Goal: Information Seeking & Learning: Learn about a topic

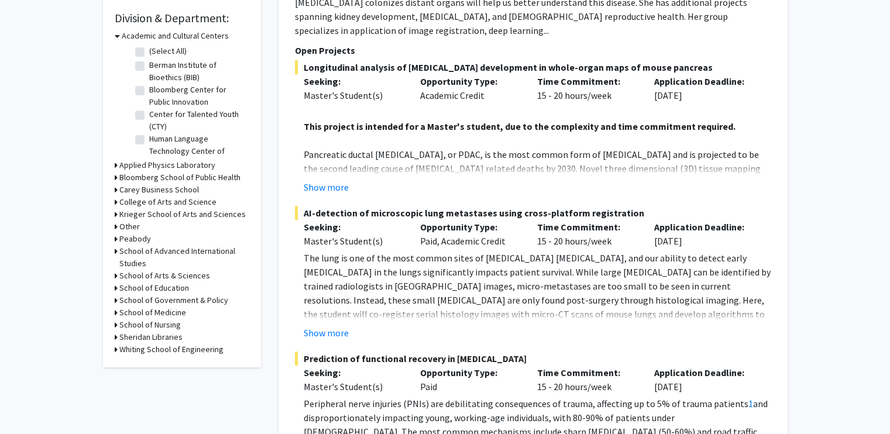
scroll to position [351, 0]
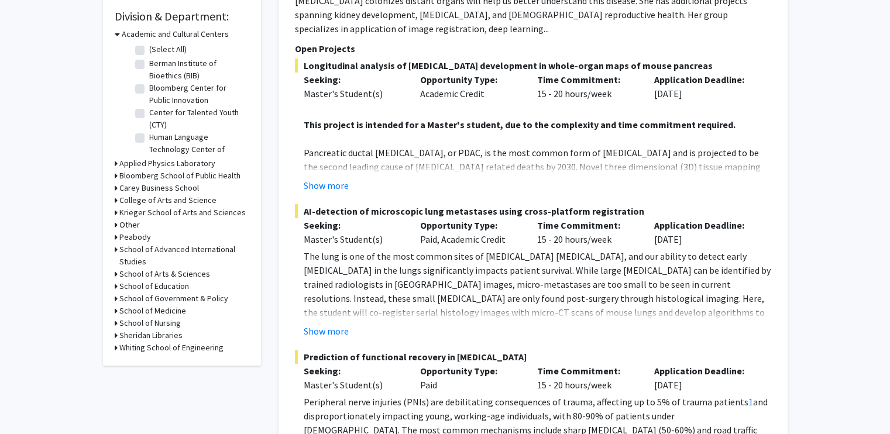
click at [155, 311] on h3 "School of Medicine" at bounding box center [152, 311] width 67 height 12
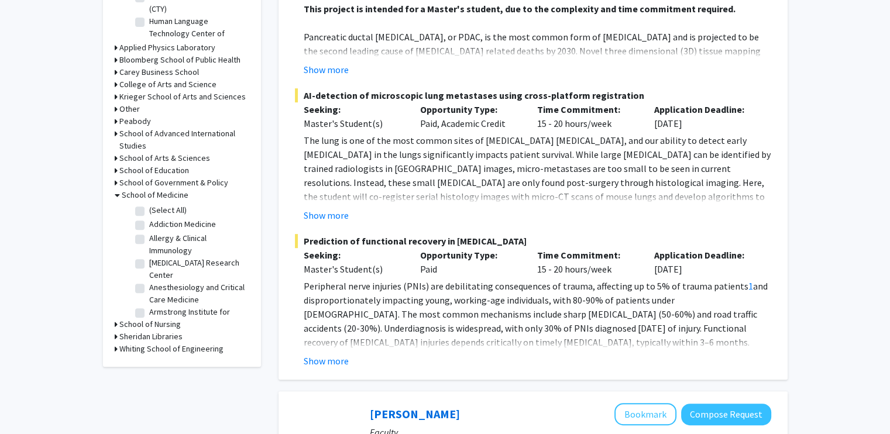
scroll to position [468, 0]
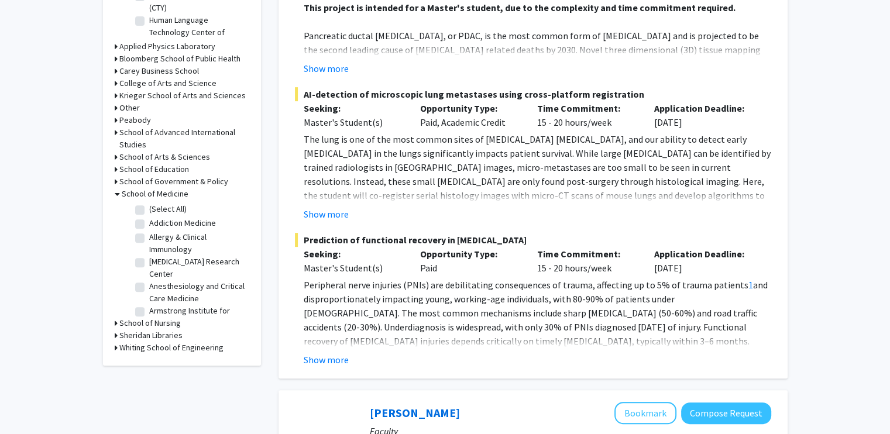
click at [149, 208] on label "(Select All)" at bounding box center [167, 209] width 37 height 12
click at [149, 208] on input "(Select All)" at bounding box center [153, 207] width 8 height 8
checkbox input "true"
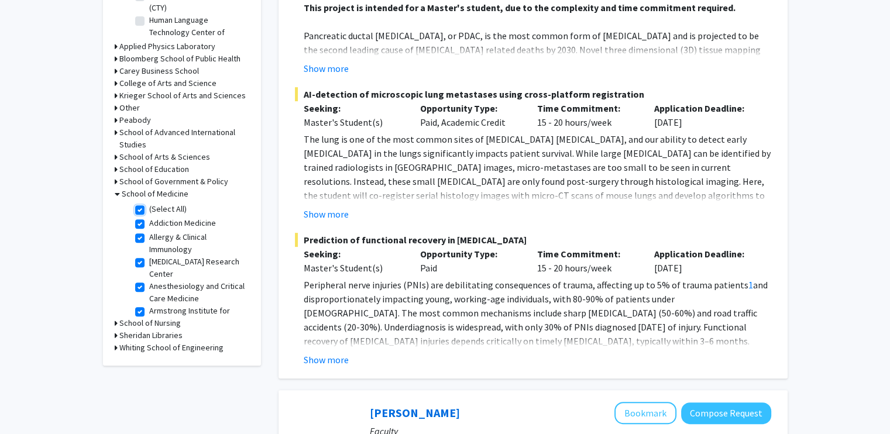
checkbox input "true"
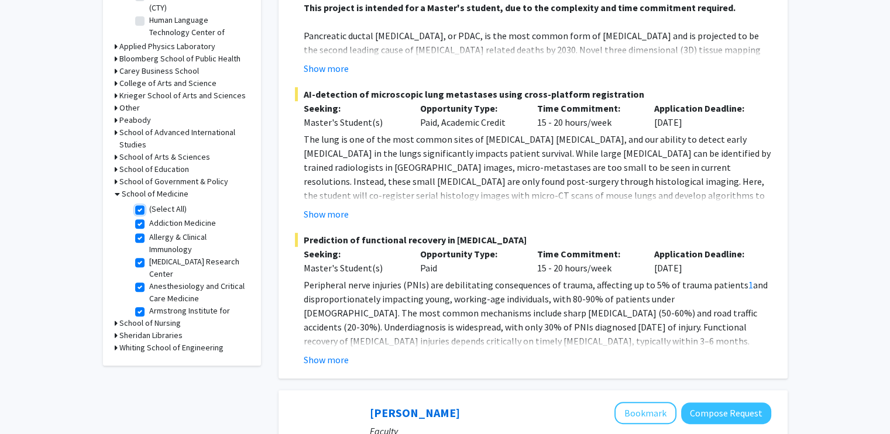
checkbox input "true"
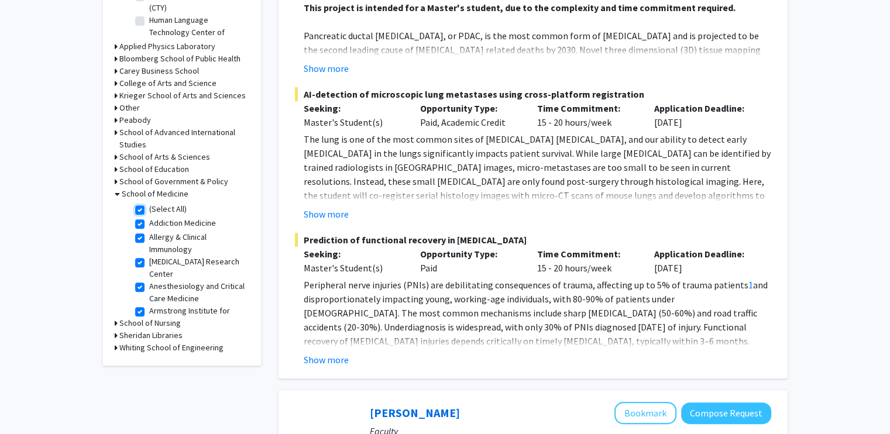
checkbox input "true"
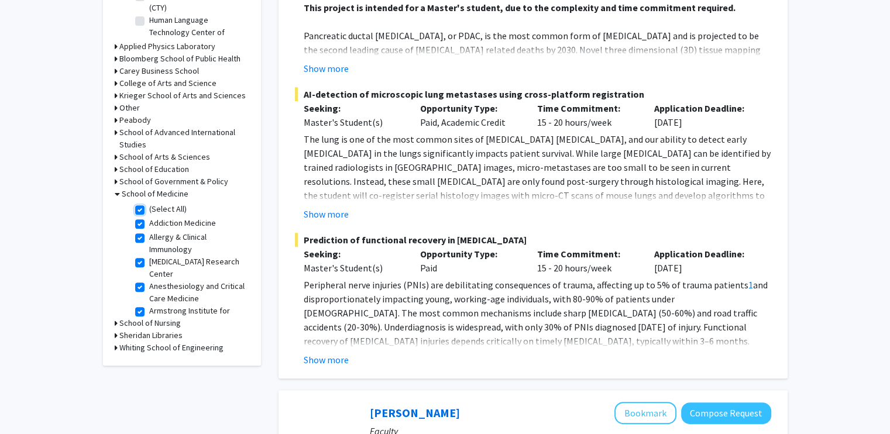
checkbox input "true"
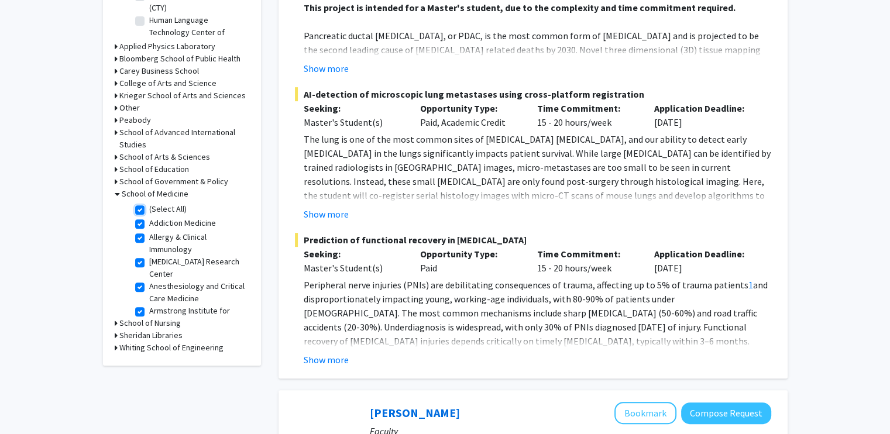
checkbox input "true"
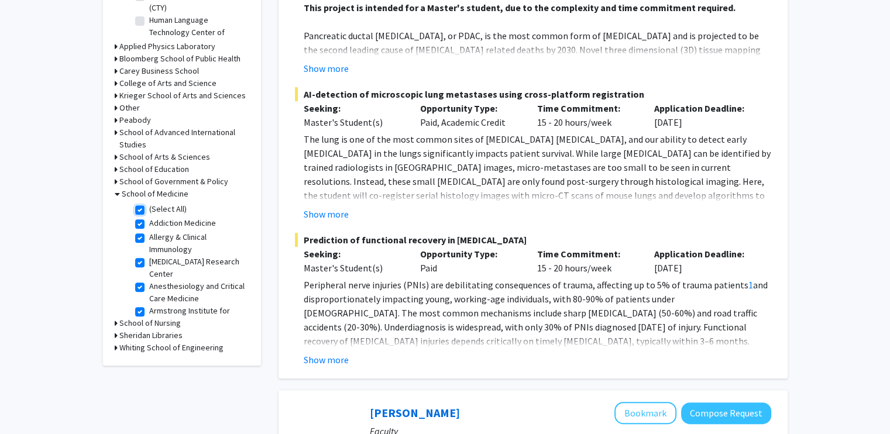
checkbox input "true"
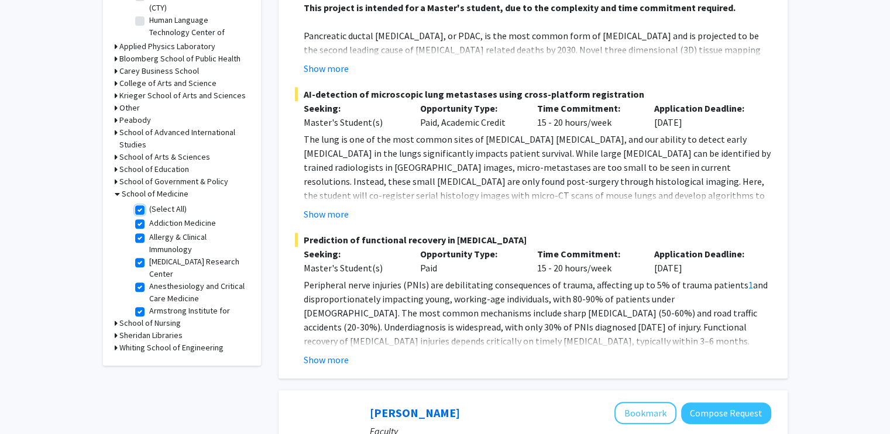
checkbox input "true"
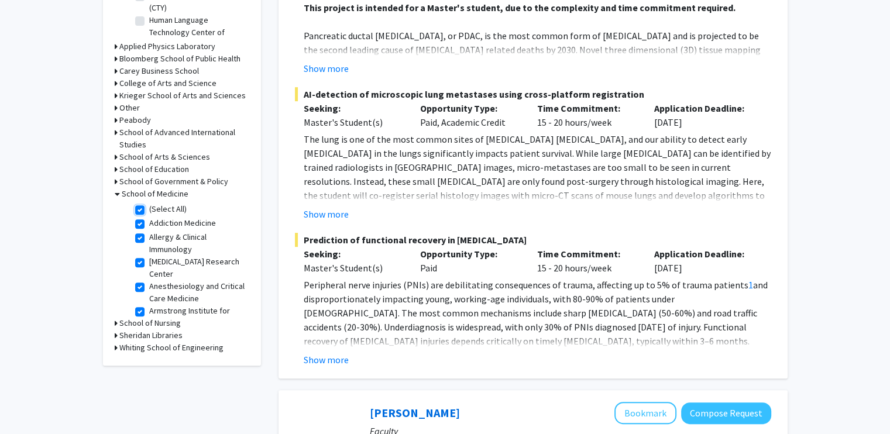
checkbox input "true"
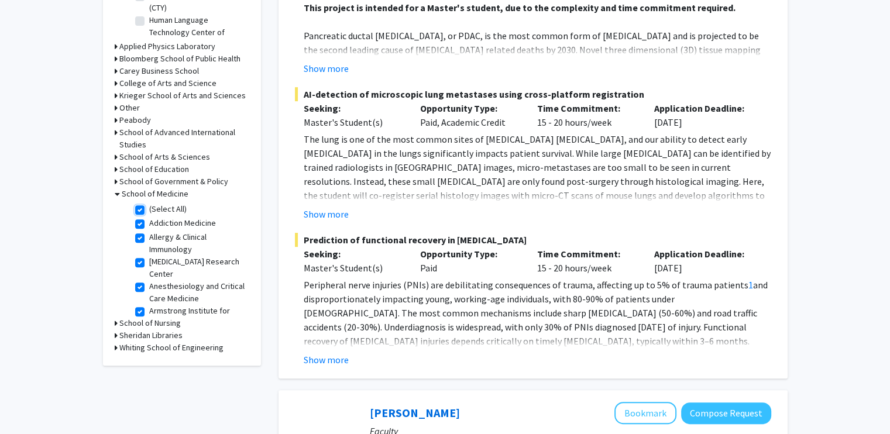
checkbox input "true"
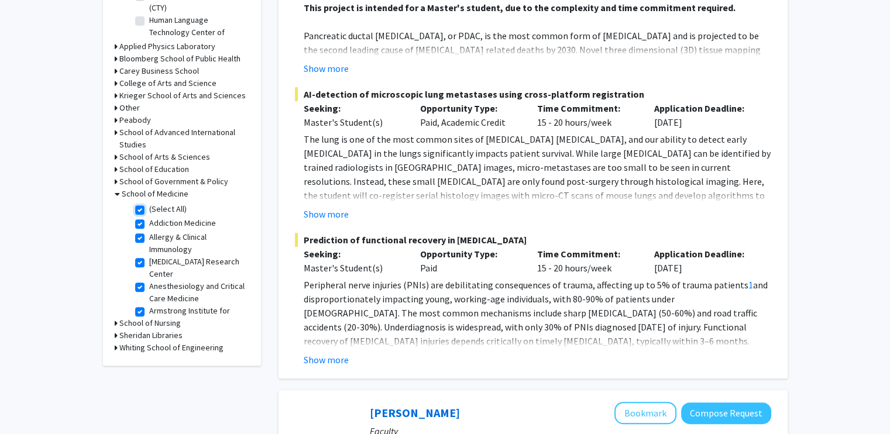
checkbox input "true"
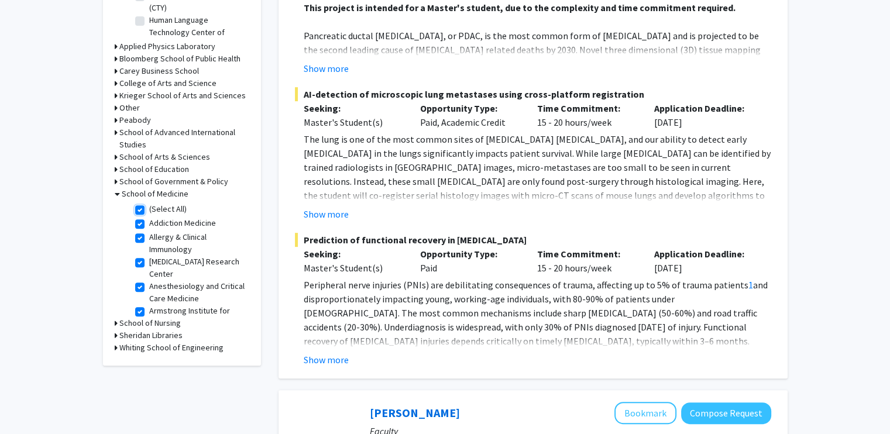
checkbox input "true"
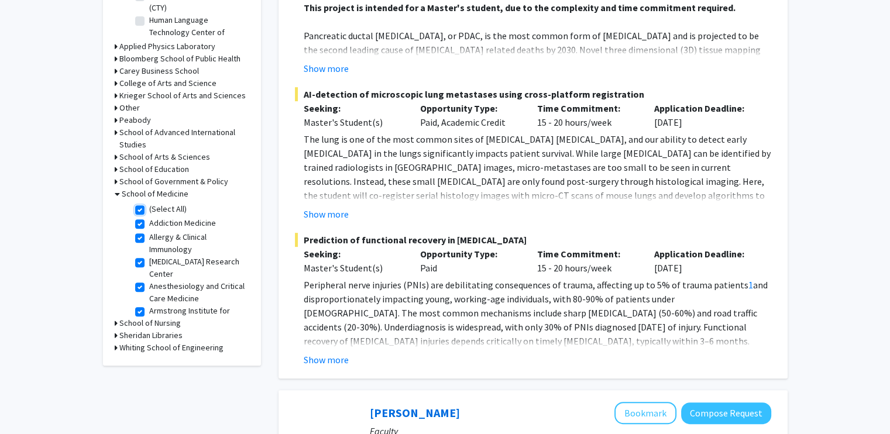
checkbox input "true"
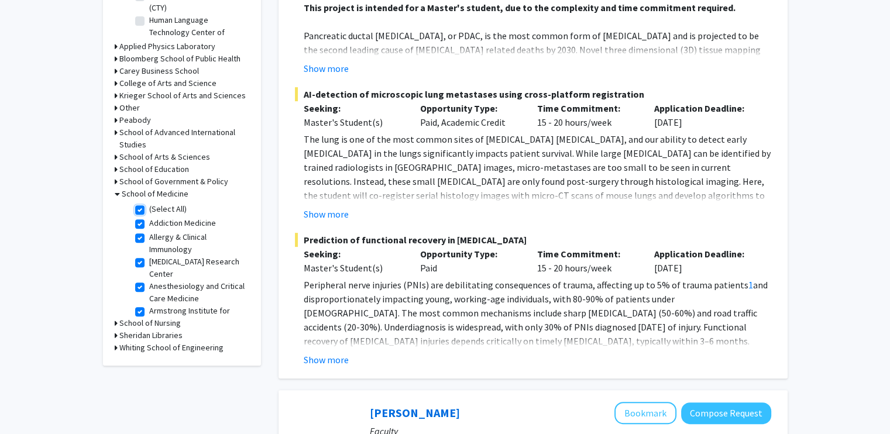
checkbox input "true"
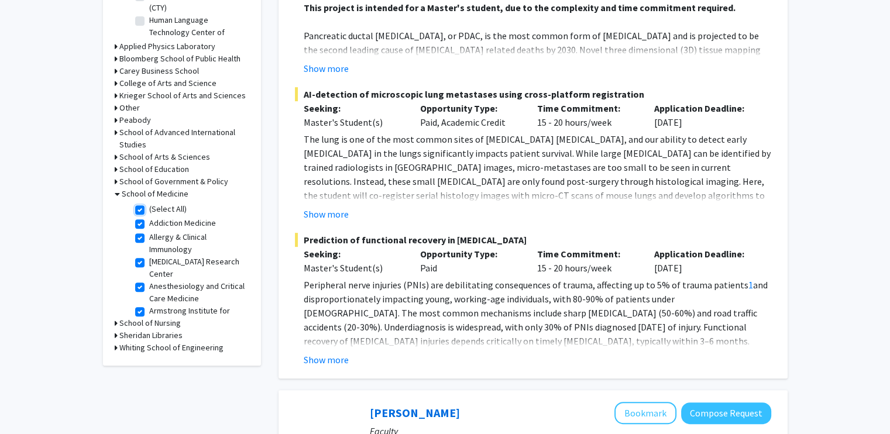
checkbox input "true"
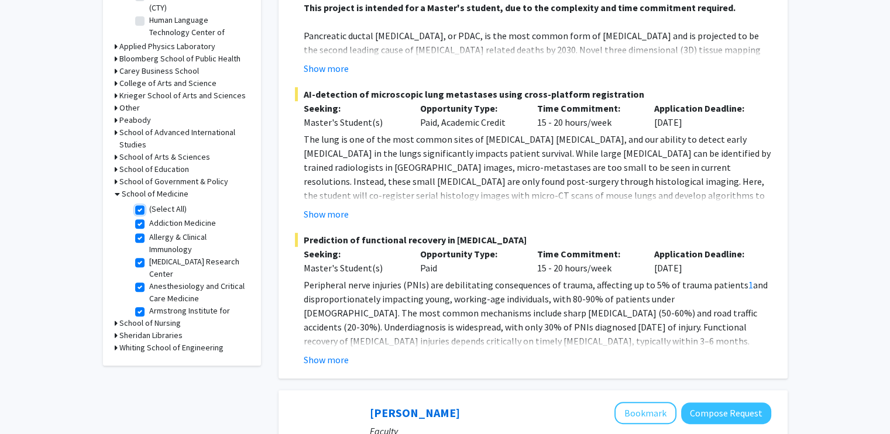
checkbox input "true"
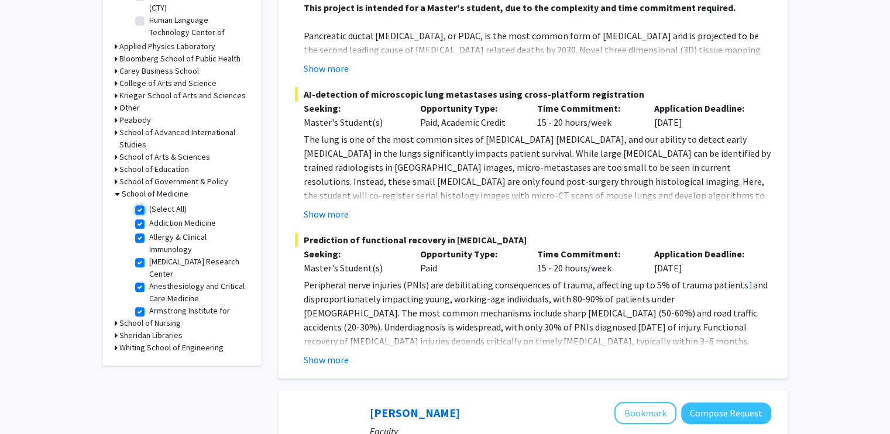
checkbox input "true"
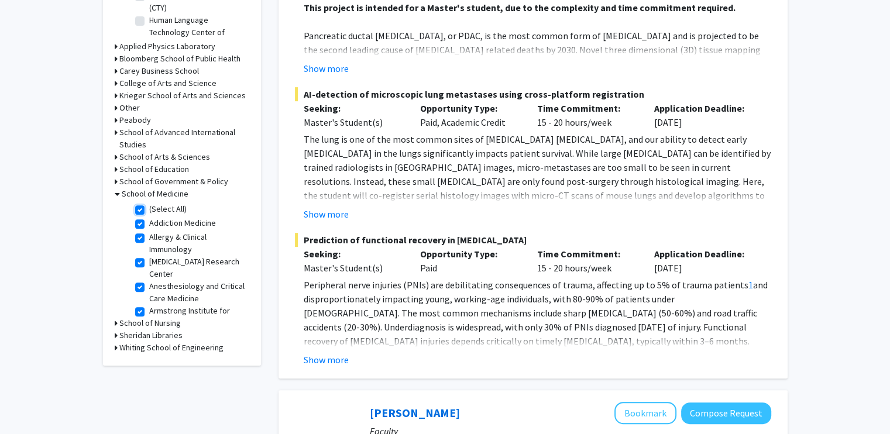
checkbox input "true"
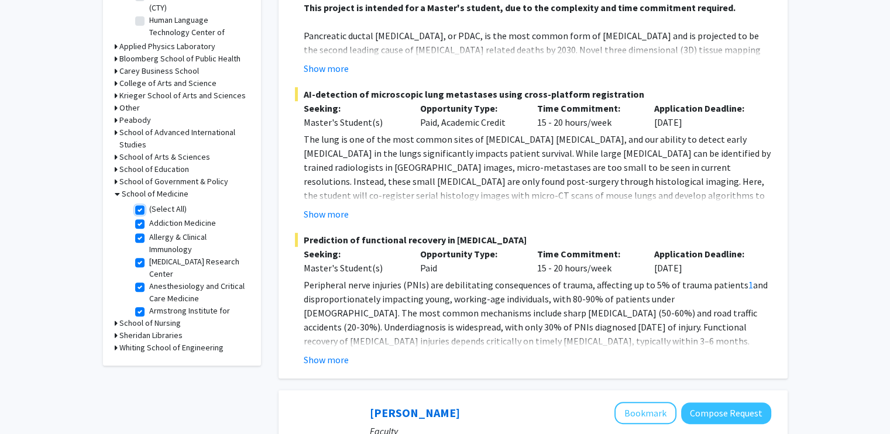
checkbox input "true"
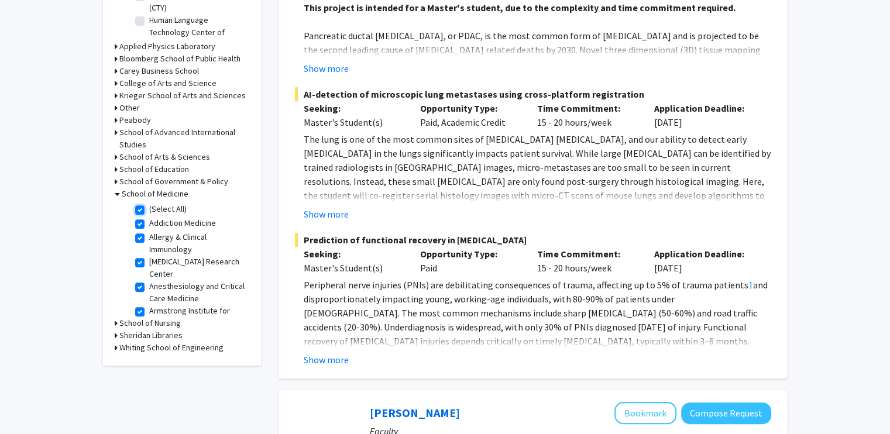
checkbox input "true"
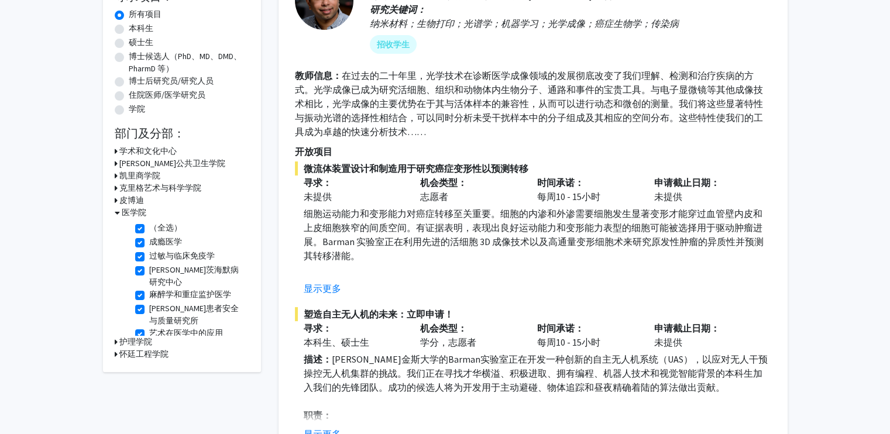
scroll to position [309, 0]
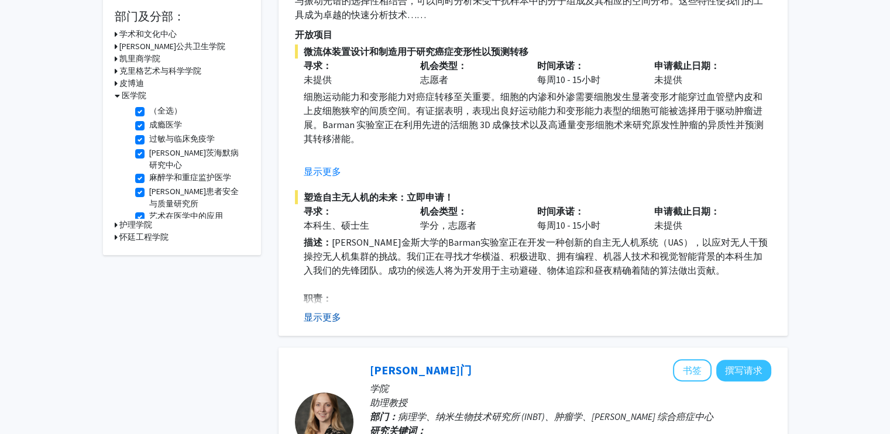
click at [334, 318] on font "显示更多" at bounding box center [322, 317] width 37 height 12
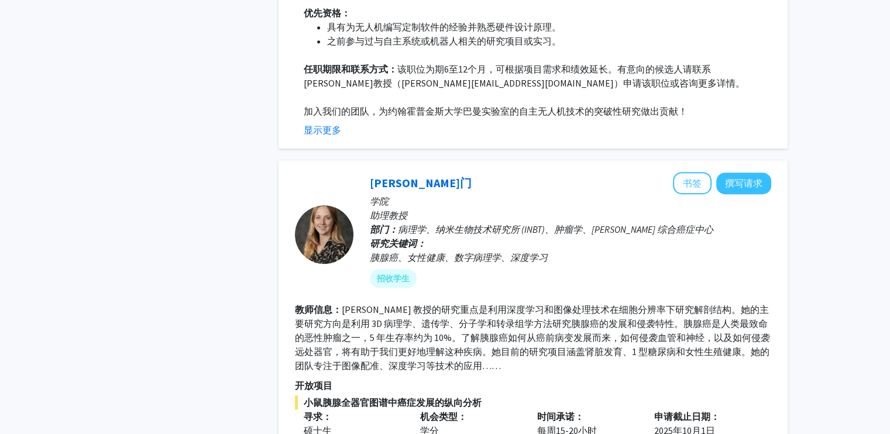
scroll to position [1129, 0]
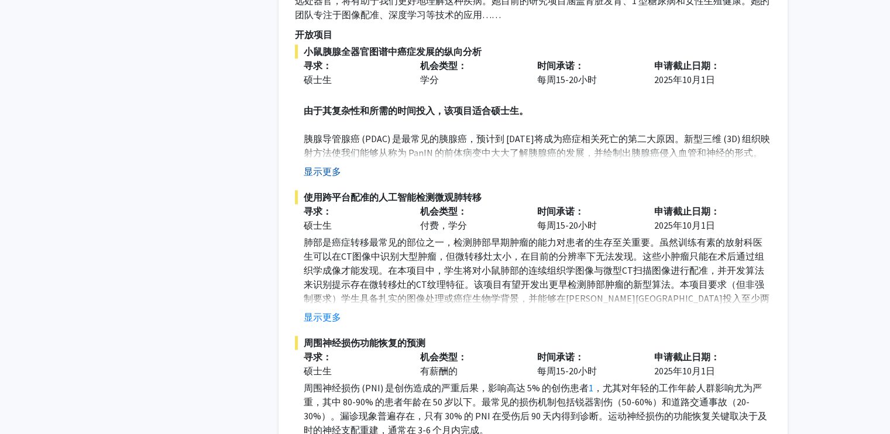
click at [333, 175] on font "显示更多" at bounding box center [322, 172] width 37 height 12
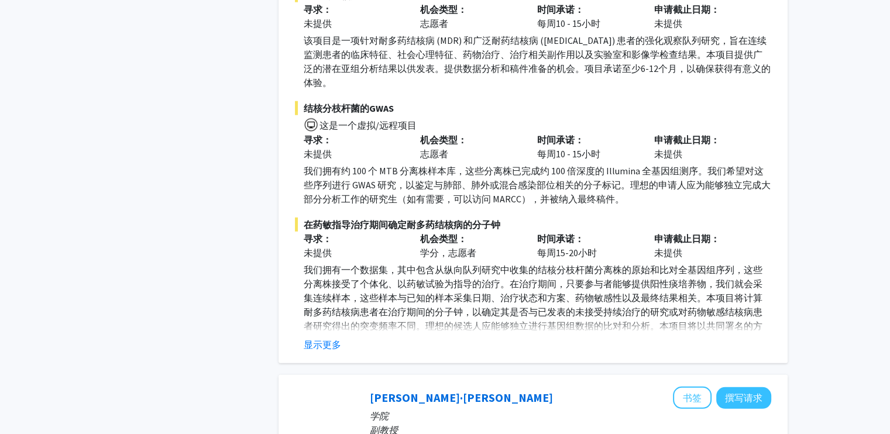
scroll to position [3236, 0]
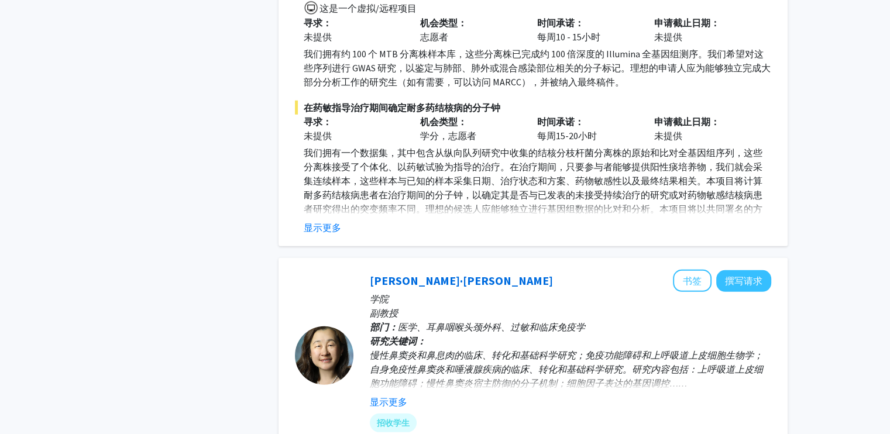
click at [302, 205] on fg-read-more "我们拥有一个数据集，其中包含从纵向队列研究中收集的结核分枝杆菌分离株的原始和比对全基因组序列，这些分离株接受了个体化、以药敏试验为指导的治疗。在治疗期间，只要…" at bounding box center [533, 190] width 477 height 89
click at [337, 222] on font "显示更多" at bounding box center [322, 228] width 37 height 12
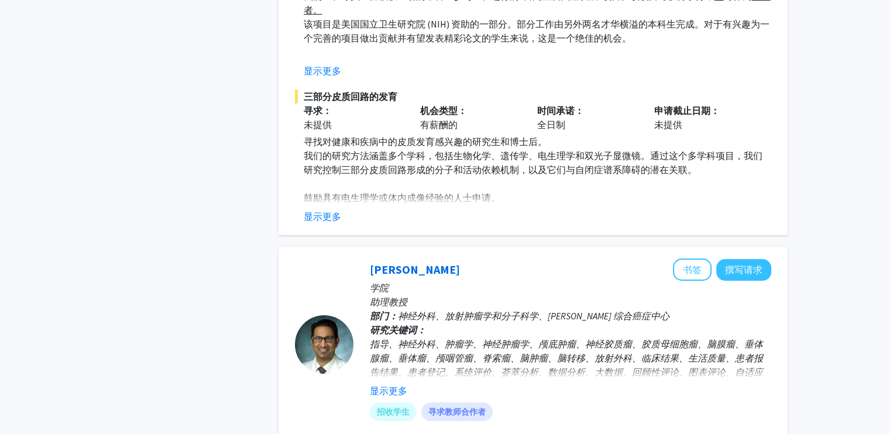
scroll to position [4173, 0]
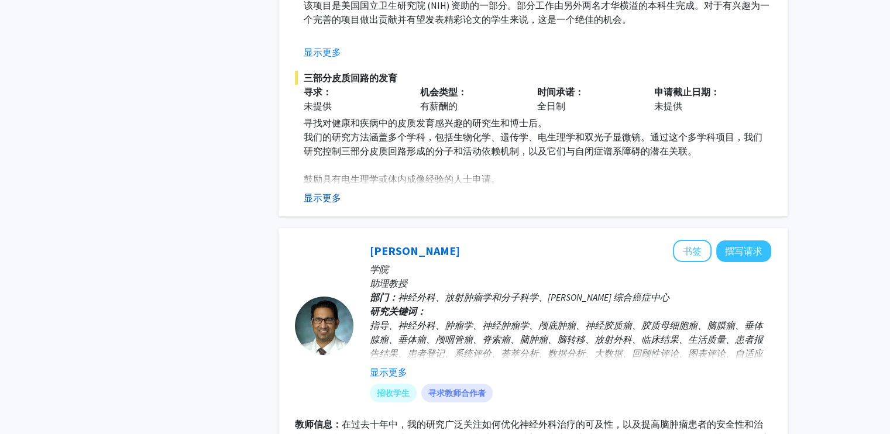
click at [335, 192] on font "显示更多" at bounding box center [322, 198] width 37 height 12
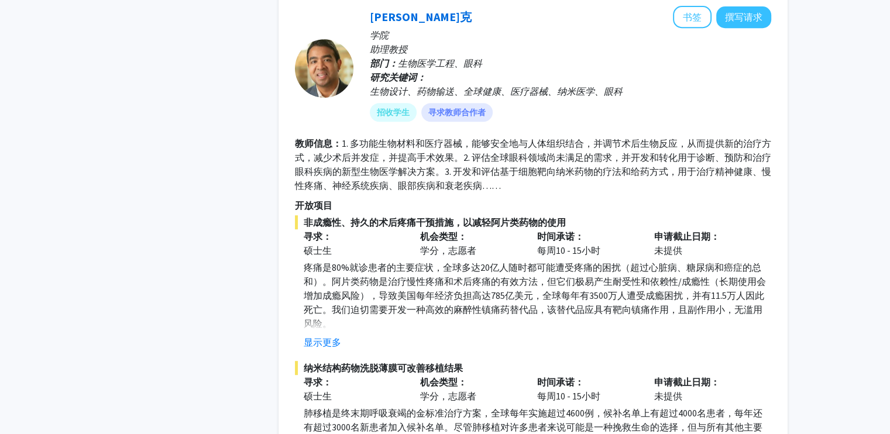
scroll to position [5109, 0]
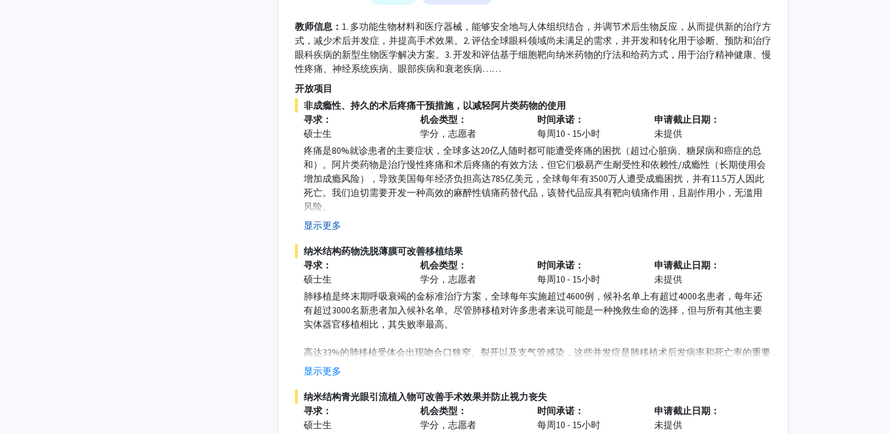
click at [311, 220] on font "显示更多" at bounding box center [322, 226] width 37 height 12
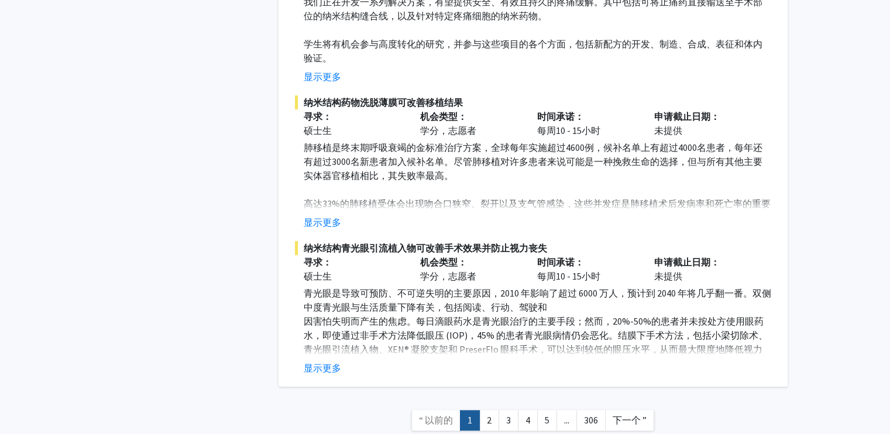
scroll to position [5344, 0]
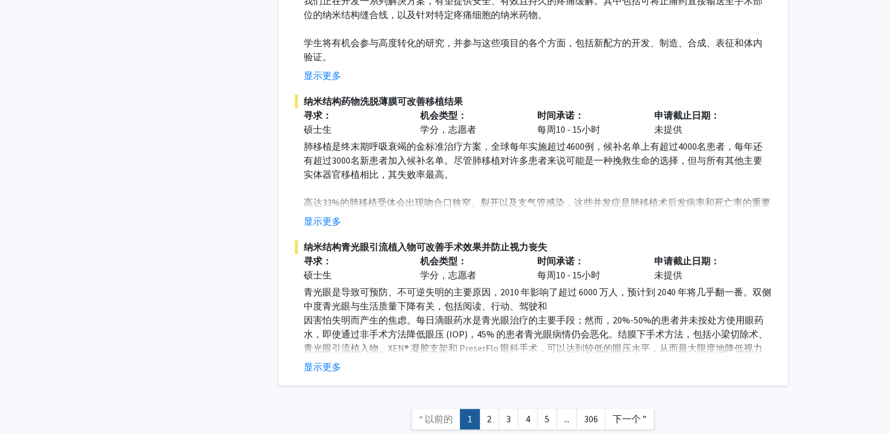
drag, startPoint x: 322, startPoint y: 203, endPoint x: 596, endPoint y: 198, distance: 274.0
click at [321, 215] on font "显示更多" at bounding box center [322, 221] width 37 height 12
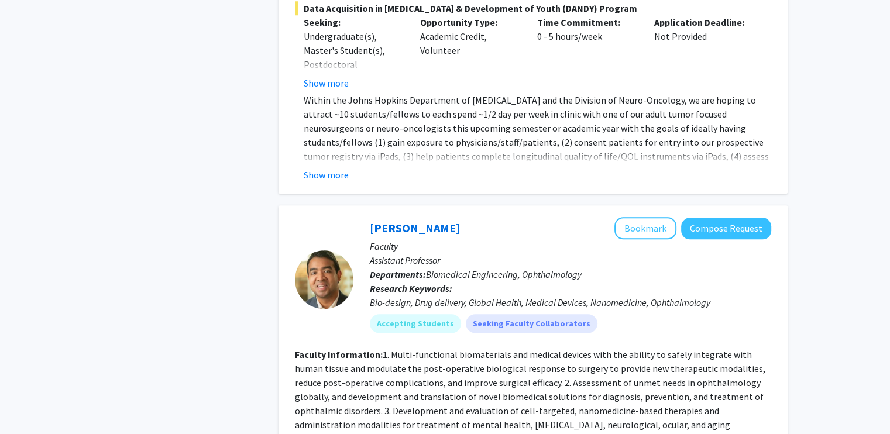
scroll to position [5578, 0]
drag, startPoint x: 759, startPoint y: 101, endPoint x: 830, endPoint y: 116, distance: 72.6
click at [725, 218] on button "Compose Request" at bounding box center [726, 229] width 90 height 22
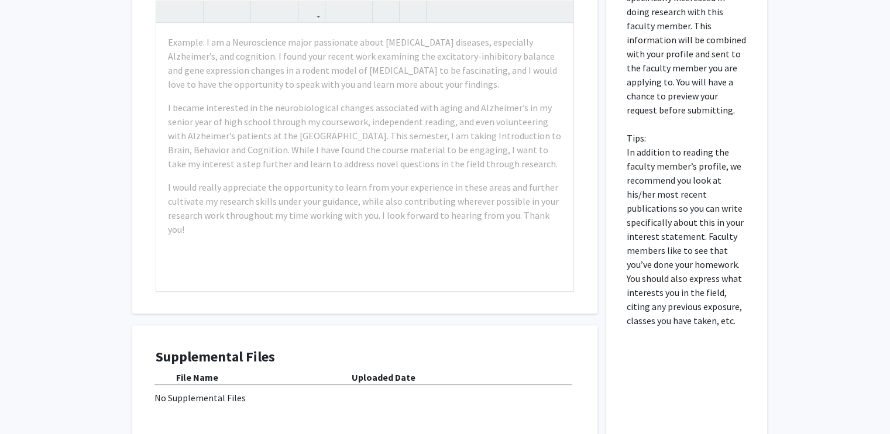
scroll to position [585, 0]
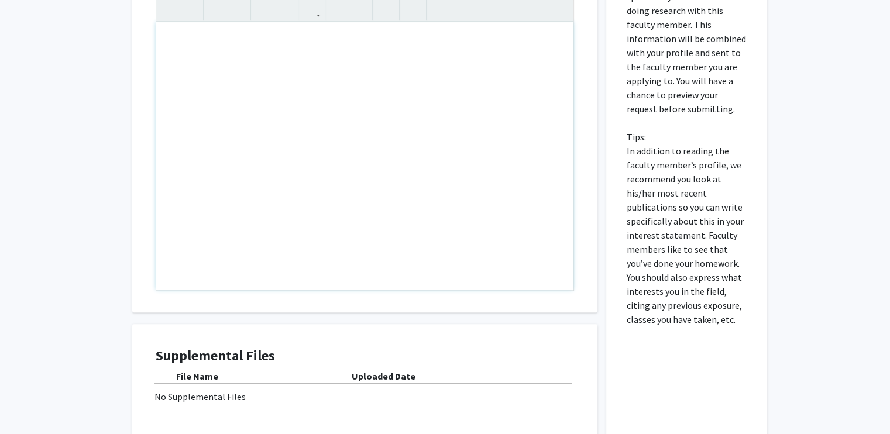
click at [457, 171] on div "Note to users with screen readers: Please press Alt+0 or Option+0 to deactivate…" at bounding box center [364, 156] width 417 height 268
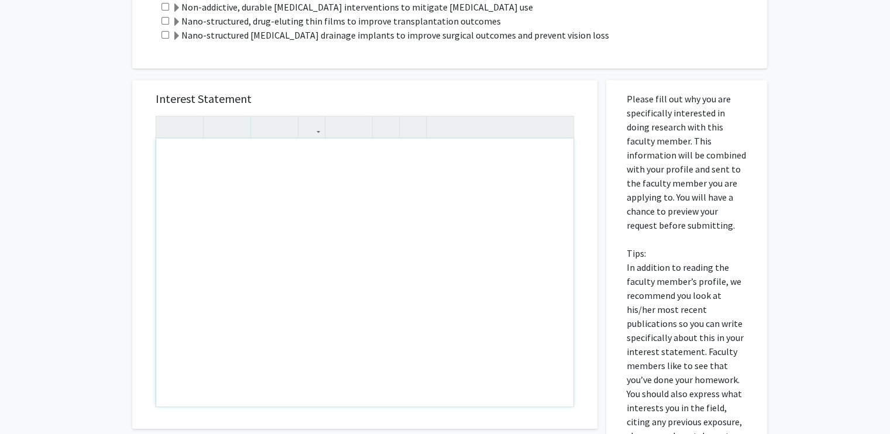
scroll to position [468, 0]
click at [692, 173] on p "Please fill out why you are specifically interested in doing research with this…" at bounding box center [687, 267] width 120 height 351
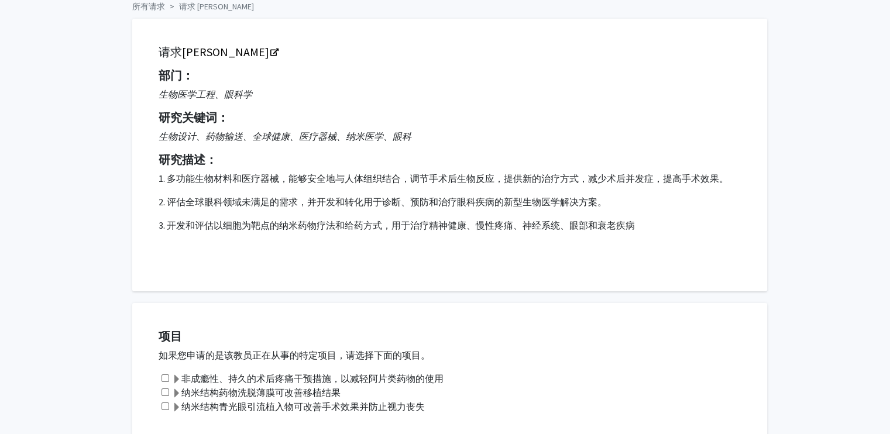
scroll to position [117, 0]
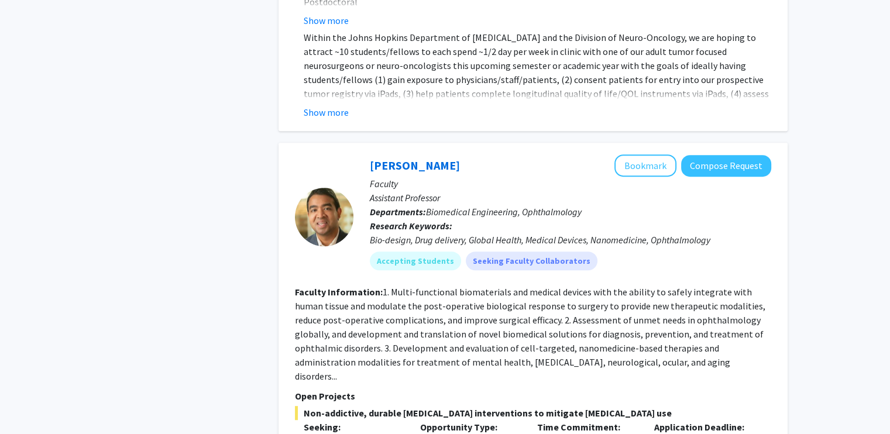
scroll to position [5036, 0]
click at [635, 155] on button "Bookmark" at bounding box center [646, 166] width 62 height 22
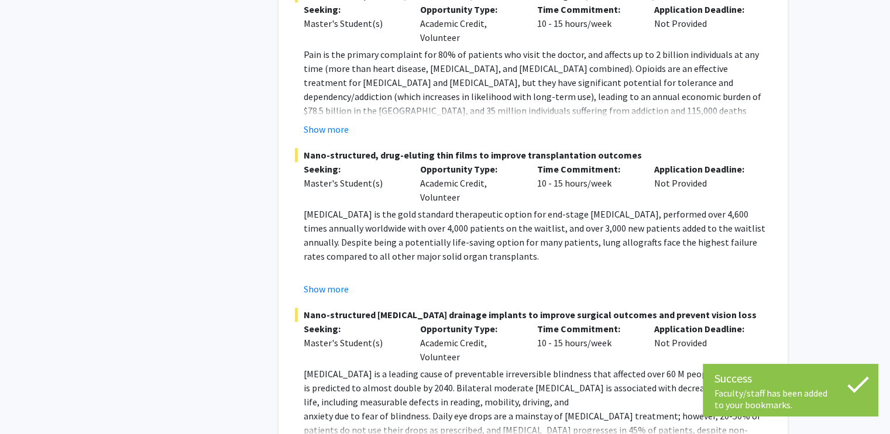
scroll to position [5487, 0]
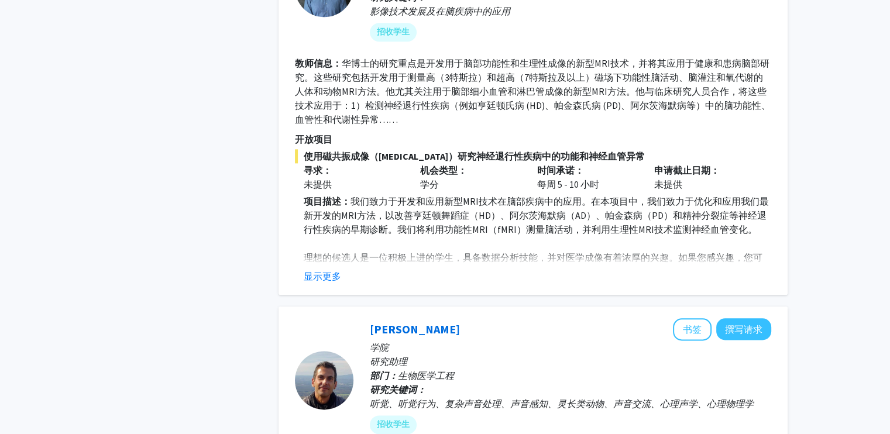
scroll to position [1405, 0]
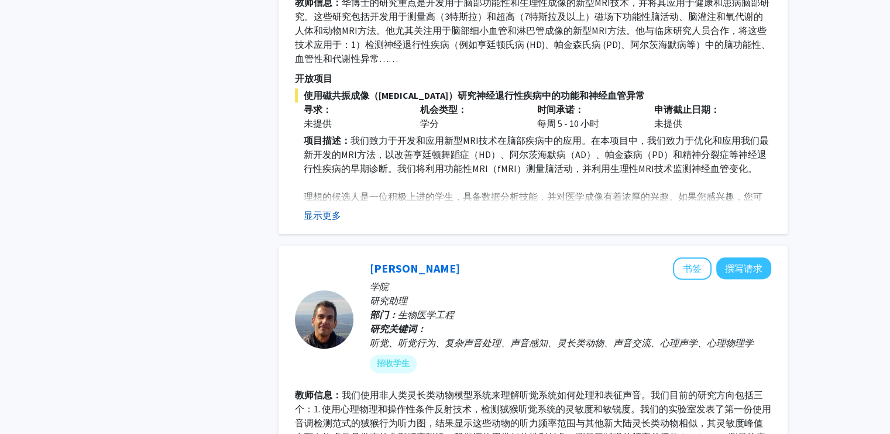
click at [315, 211] on font "显示更多" at bounding box center [322, 216] width 37 height 12
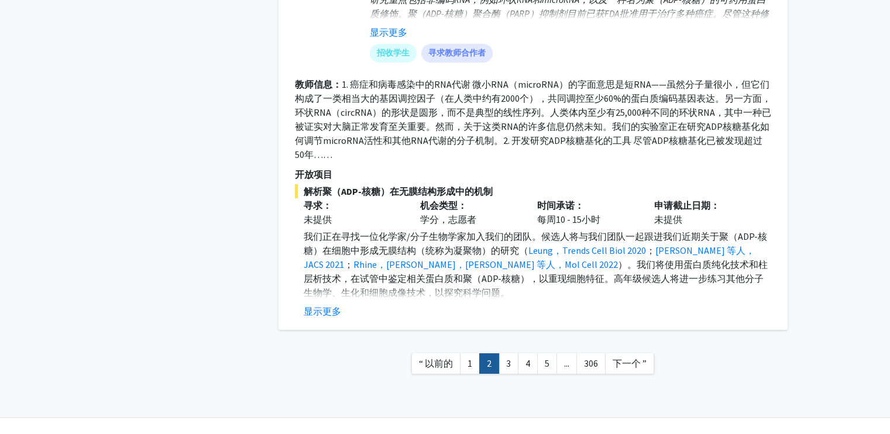
scroll to position [4061, 0]
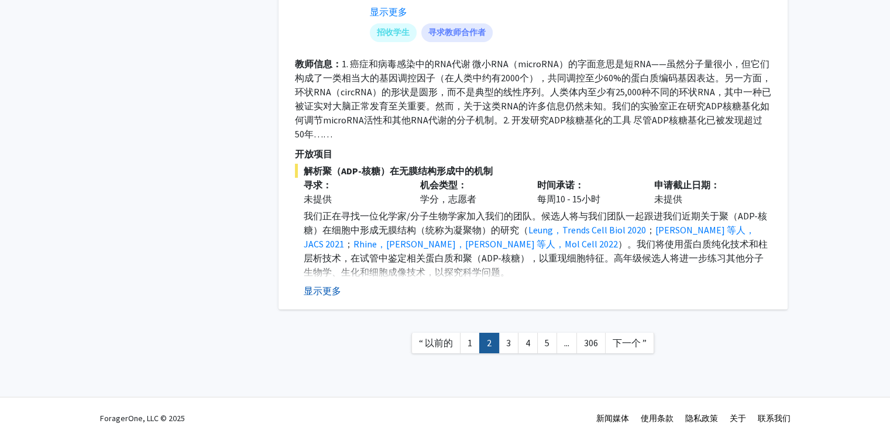
click at [312, 285] on font "显示更多" at bounding box center [322, 291] width 37 height 12
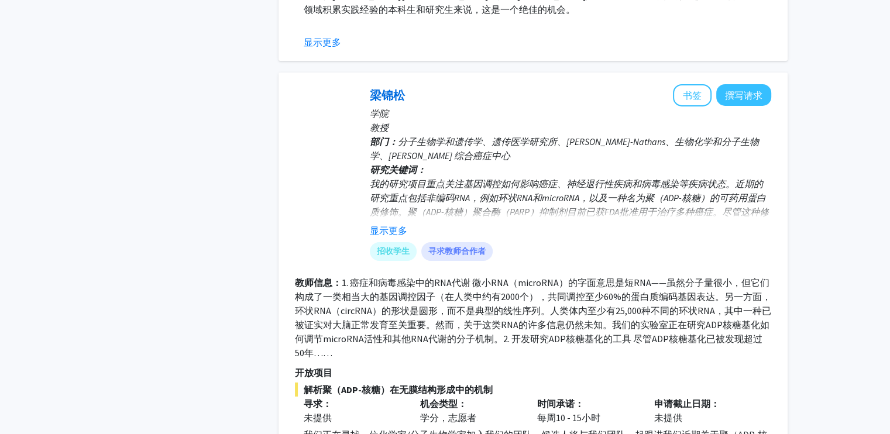
scroll to position [3827, 0]
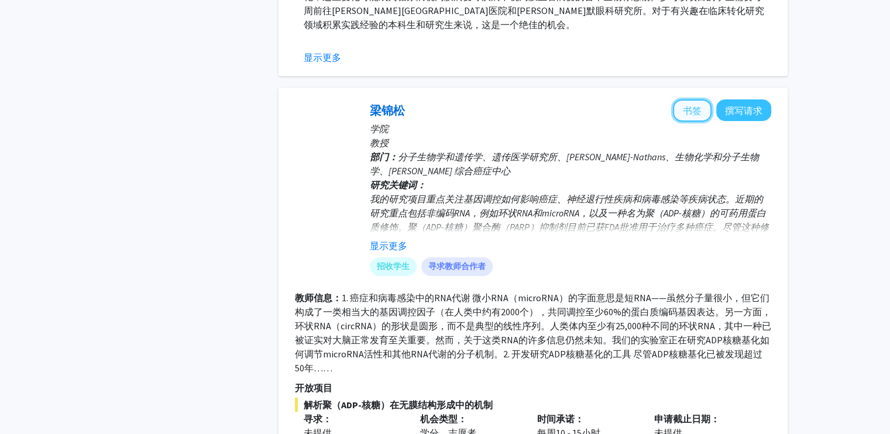
click at [704, 109] on button "书签" at bounding box center [692, 111] width 39 height 22
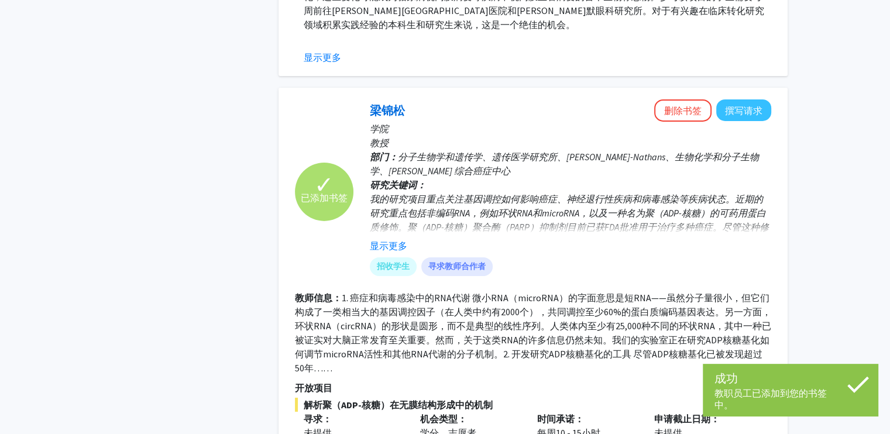
scroll to position [4089, 0]
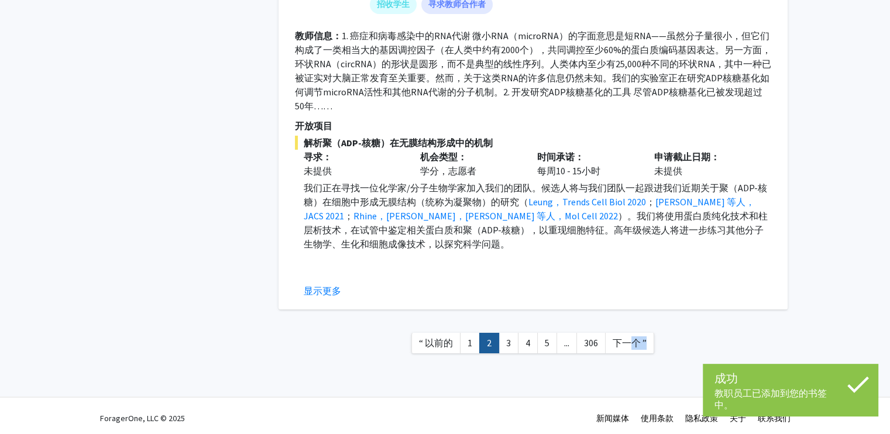
click at [632, 351] on nav "“ 以前的 1 2 3 4 5 ... 306 下一个 ”" at bounding box center [533, 344] width 509 height 47
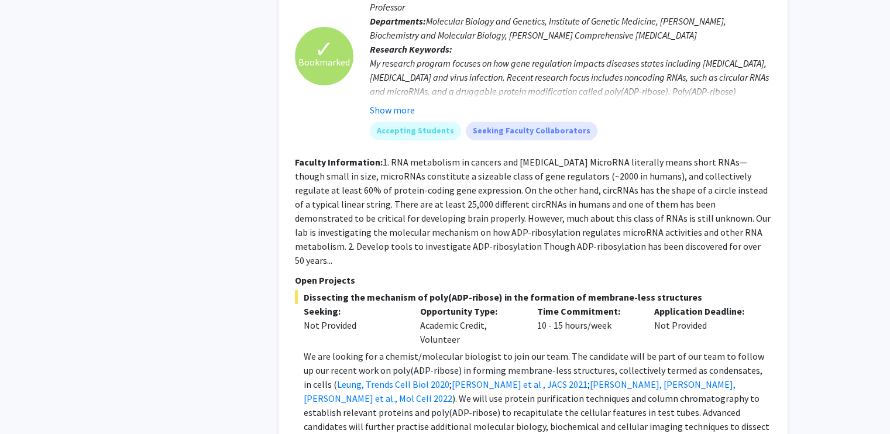
scroll to position [4557, 0]
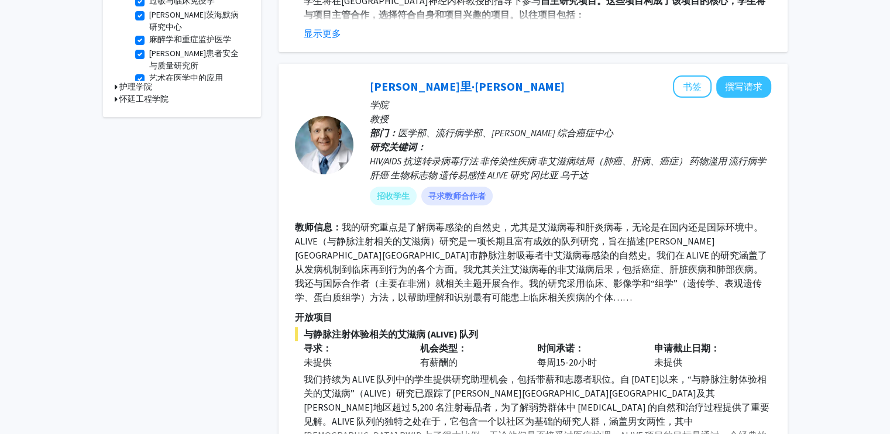
scroll to position [564, 0]
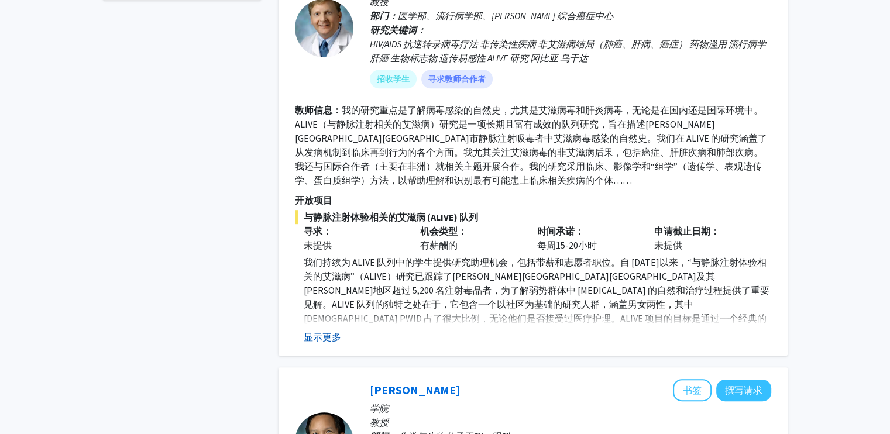
click at [318, 335] on font "显示更多" at bounding box center [322, 337] width 37 height 12
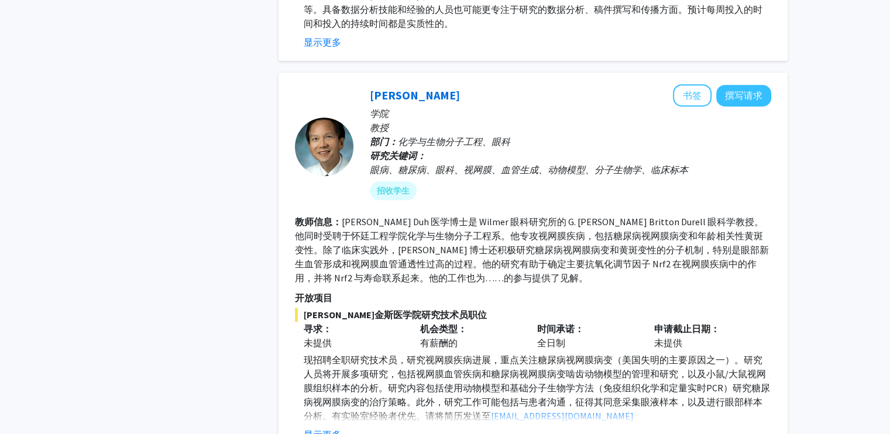
scroll to position [1033, 0]
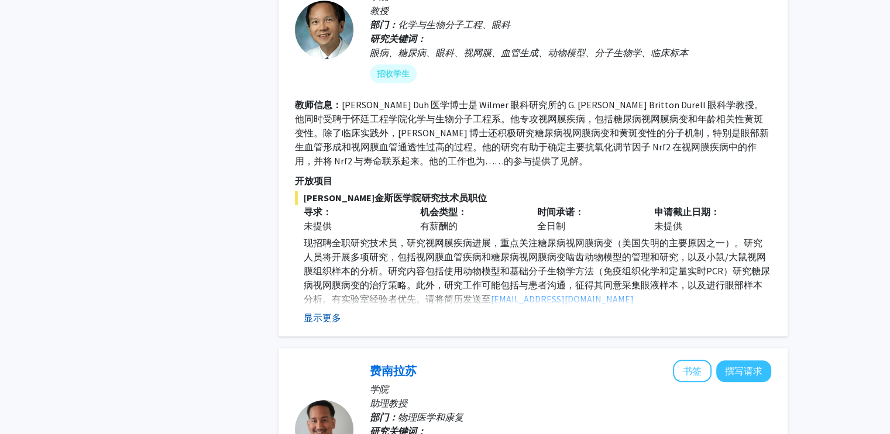
click at [323, 312] on font "显示更多" at bounding box center [322, 318] width 37 height 12
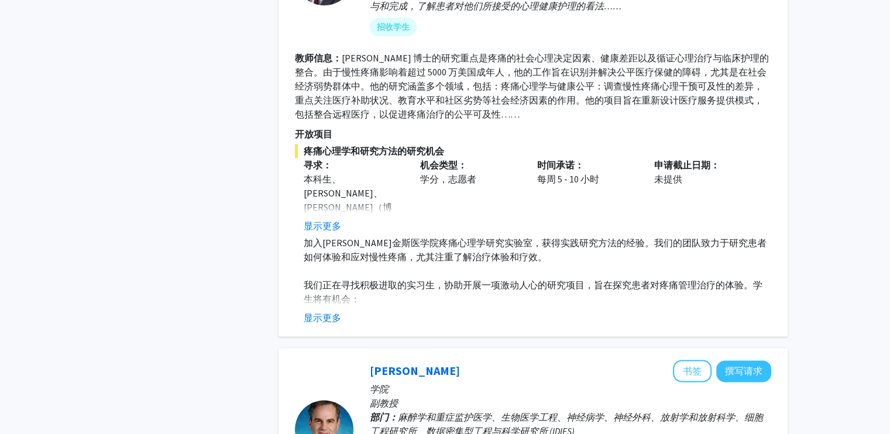
scroll to position [1501, 0]
drag, startPoint x: 326, startPoint y: 299, endPoint x: 227, endPoint y: 282, distance: 100.5
click at [323, 311] on font "显示更多" at bounding box center [322, 317] width 37 height 12
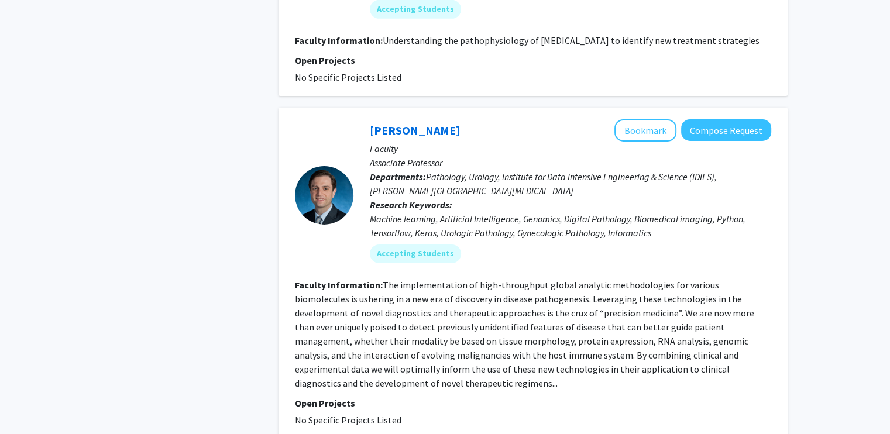
scroll to position [3821, 0]
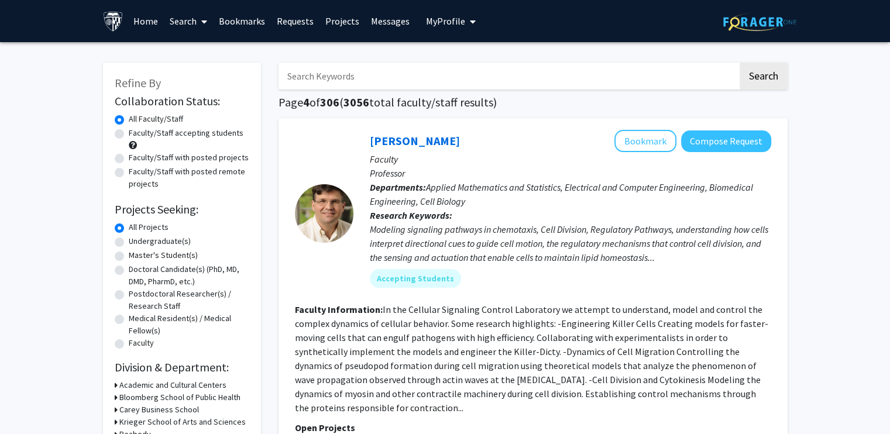
scroll to position [117, 0]
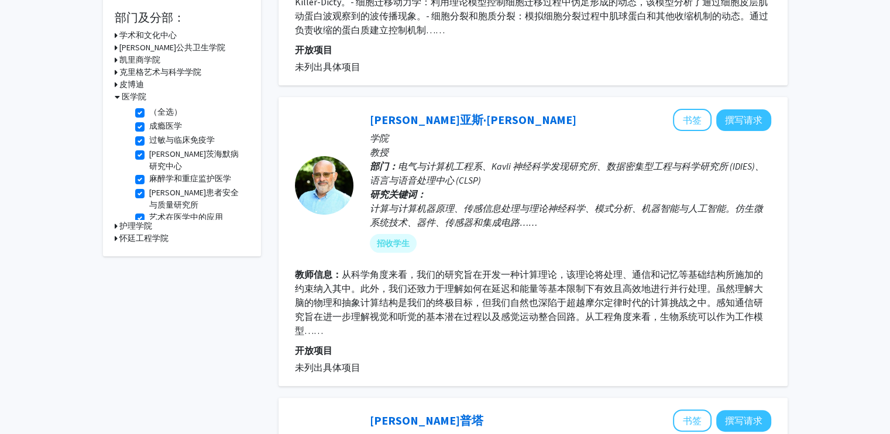
scroll to position [173, 0]
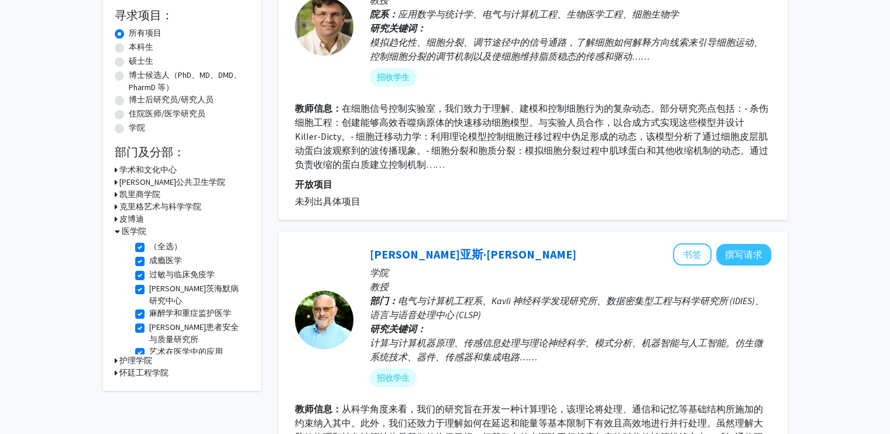
click at [149, 242] on label "（全选）" at bounding box center [165, 247] width 33 height 12
click at [149, 242] on input "（全选）" at bounding box center [153, 245] width 8 height 8
checkbox input "false"
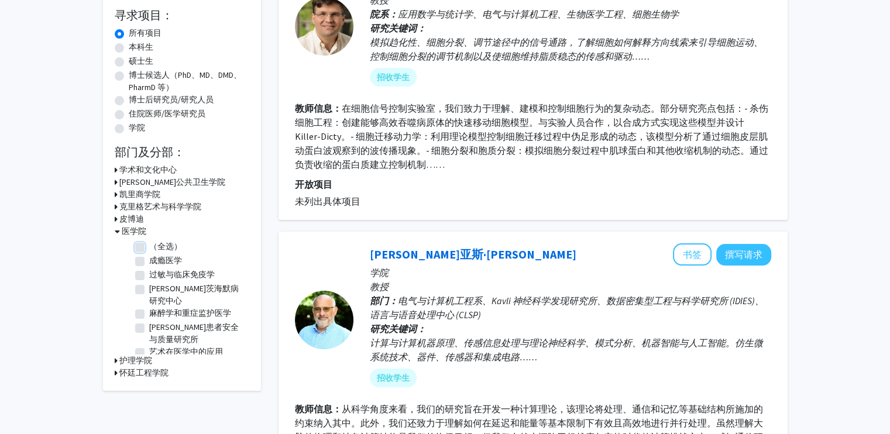
checkbox input "false"
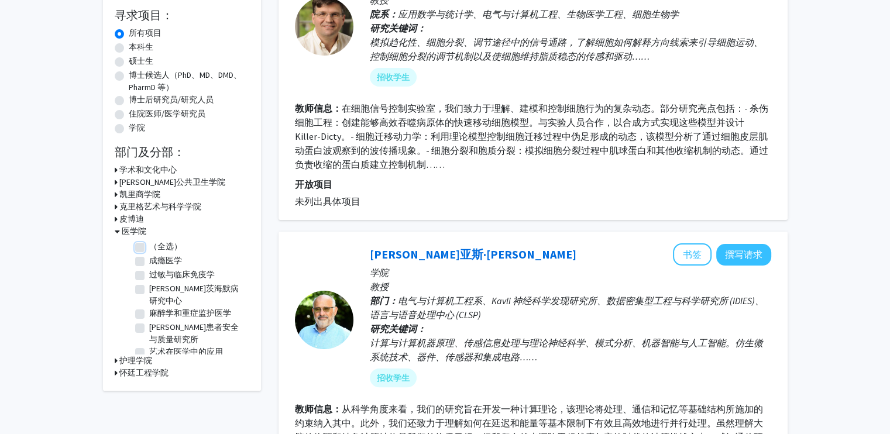
checkbox input "false"
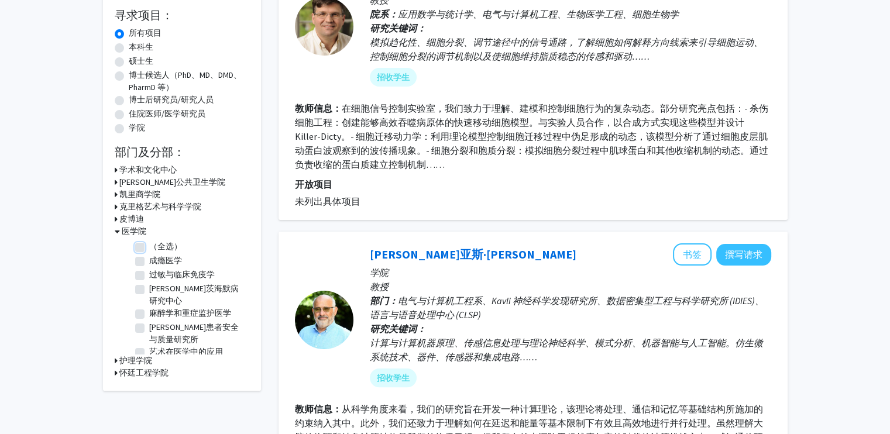
checkbox input "false"
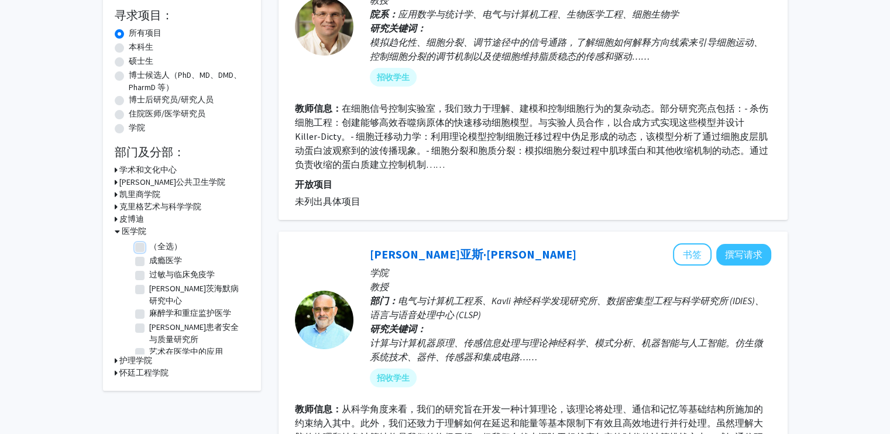
checkbox input "false"
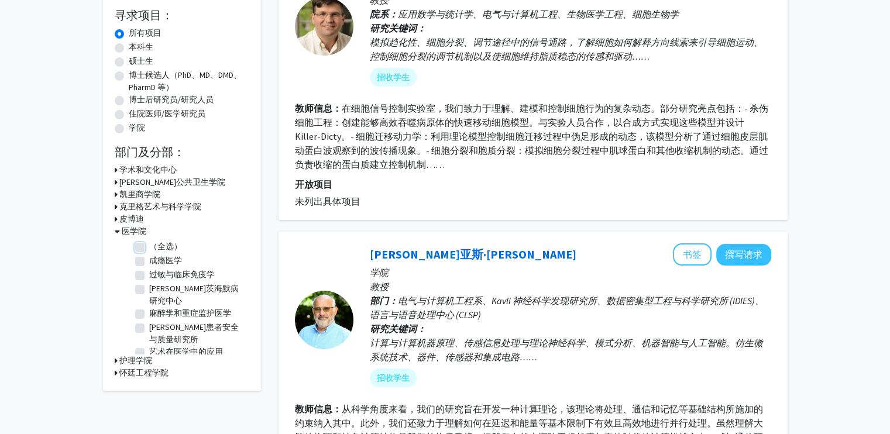
checkbox input "false"
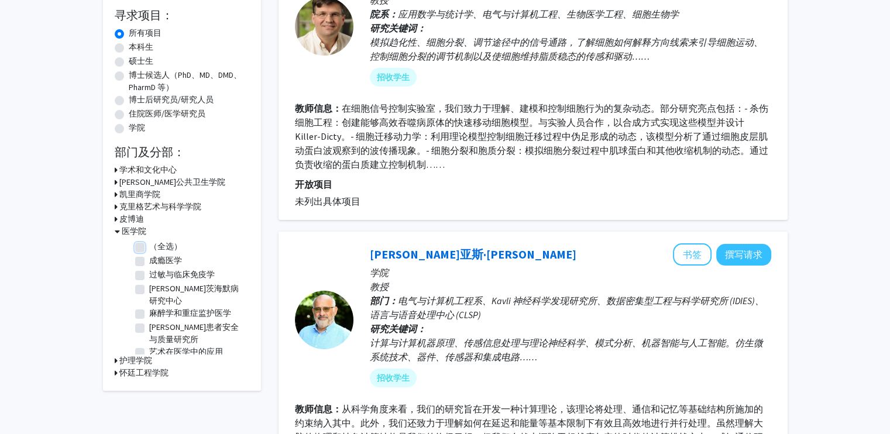
checkbox input "false"
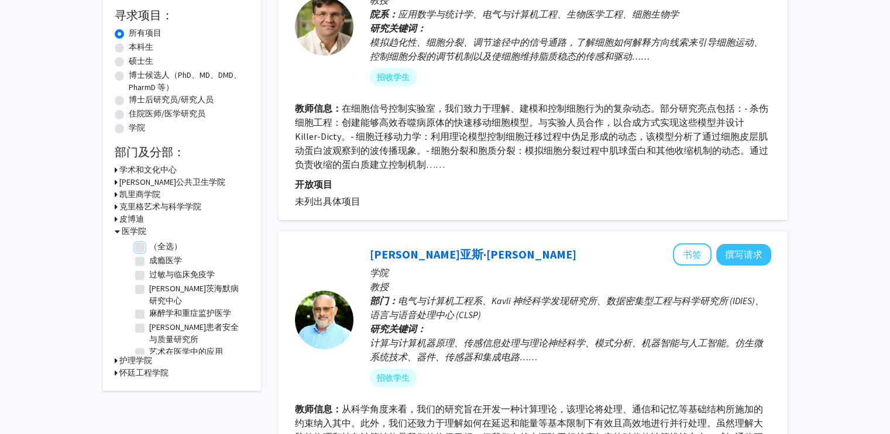
checkbox input "false"
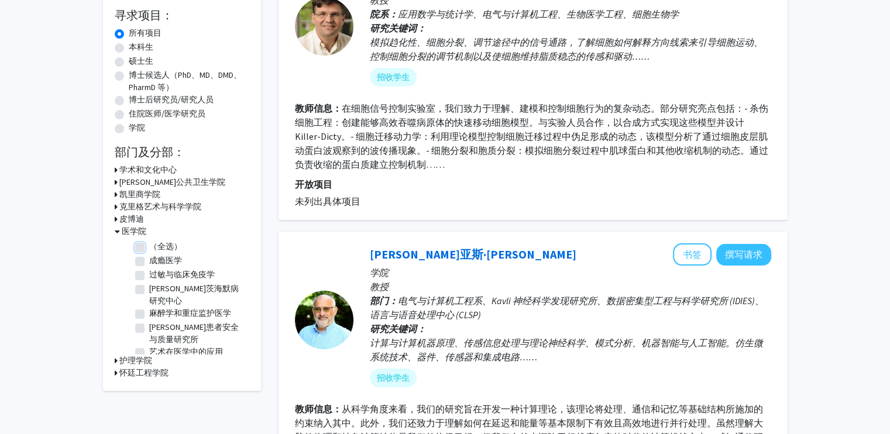
checkbox input "false"
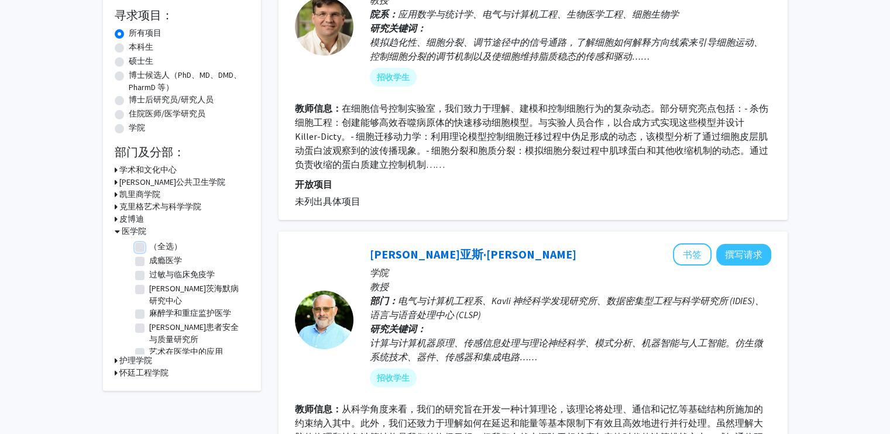
checkbox input "false"
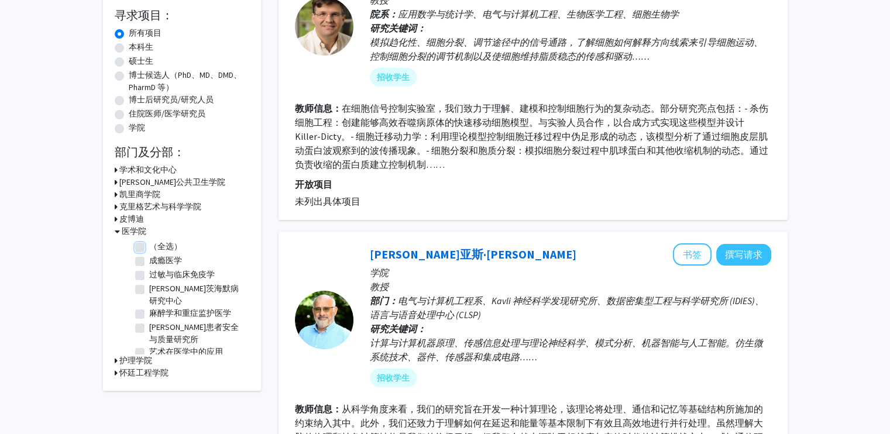
checkbox input "false"
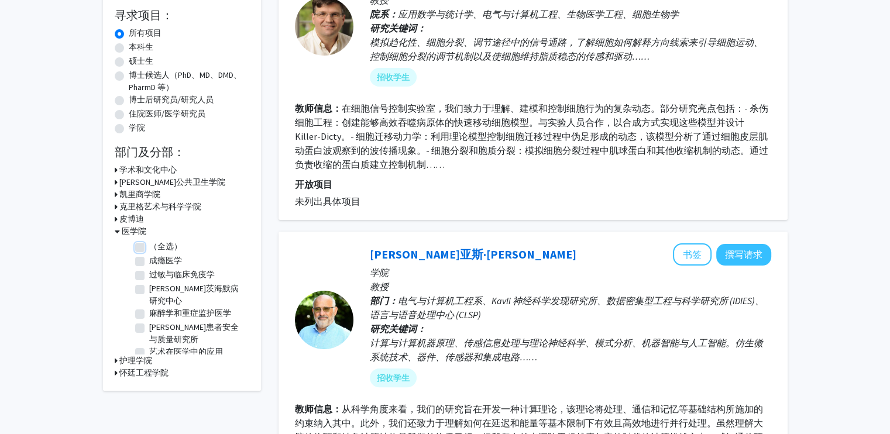
checkbox input "false"
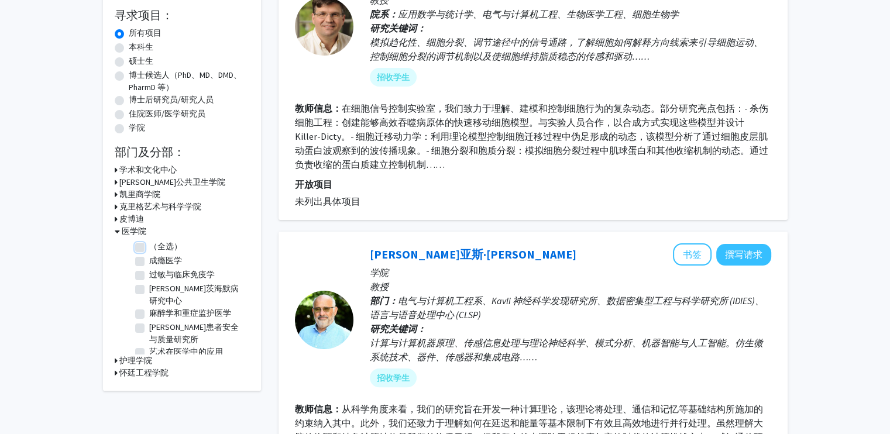
checkbox input "false"
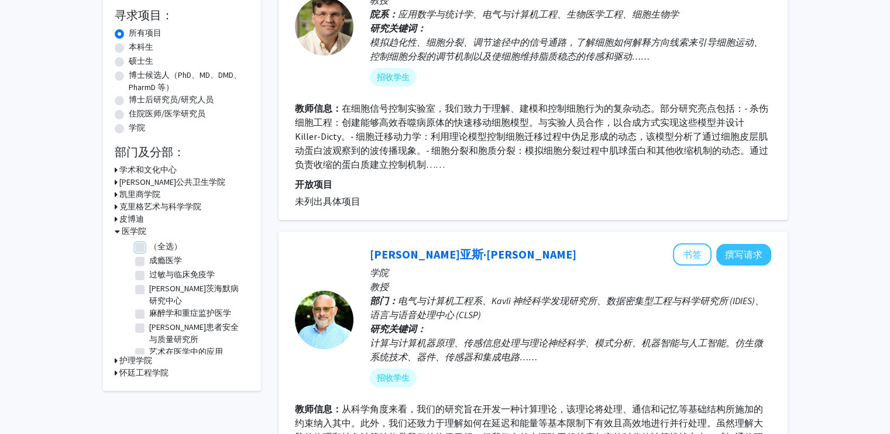
checkbox input "false"
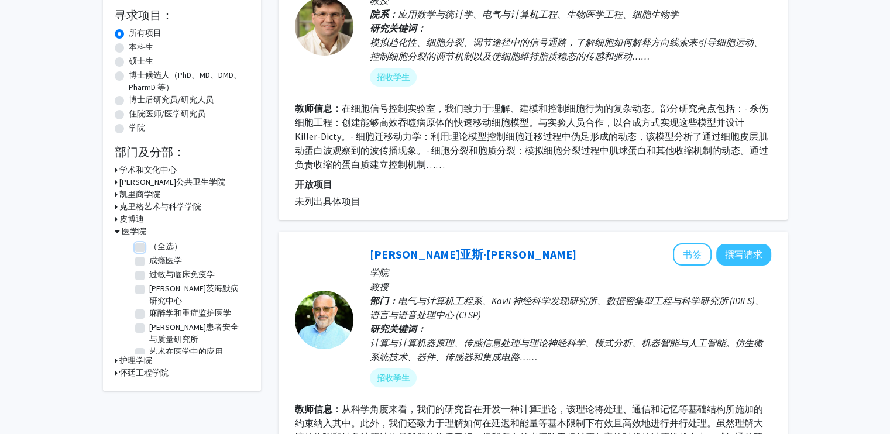
checkbox input "false"
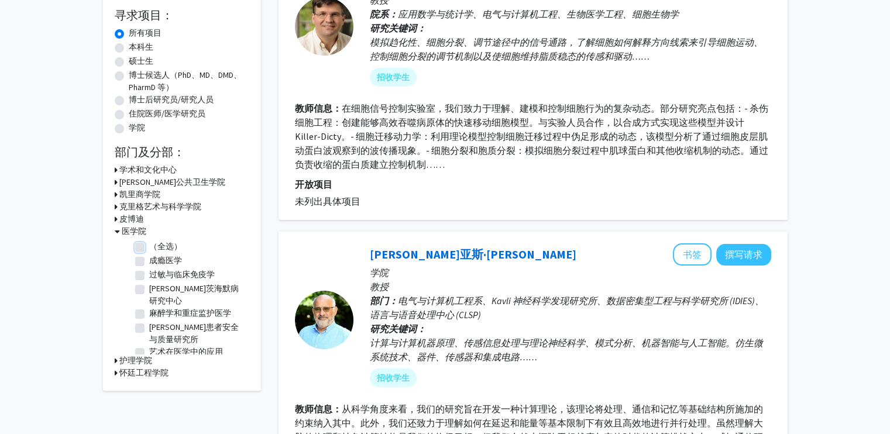
checkbox input "false"
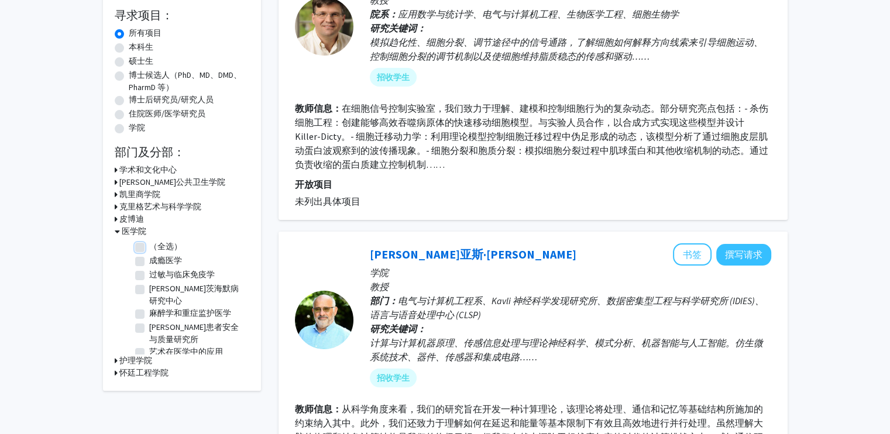
checkbox input "false"
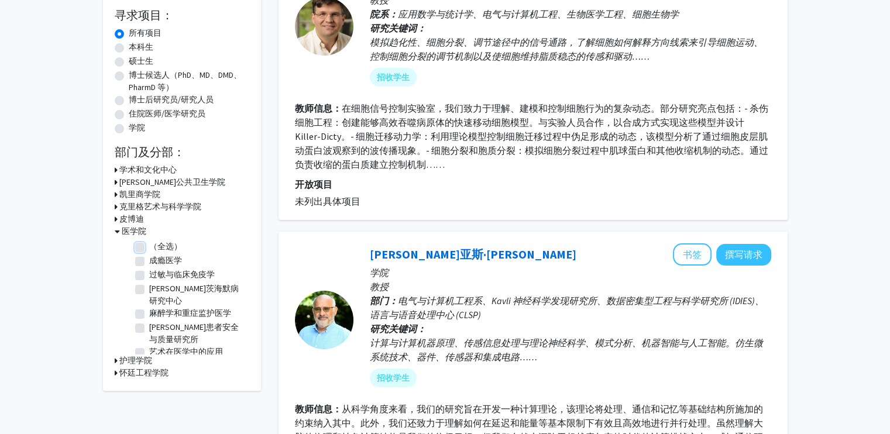
checkbox input "false"
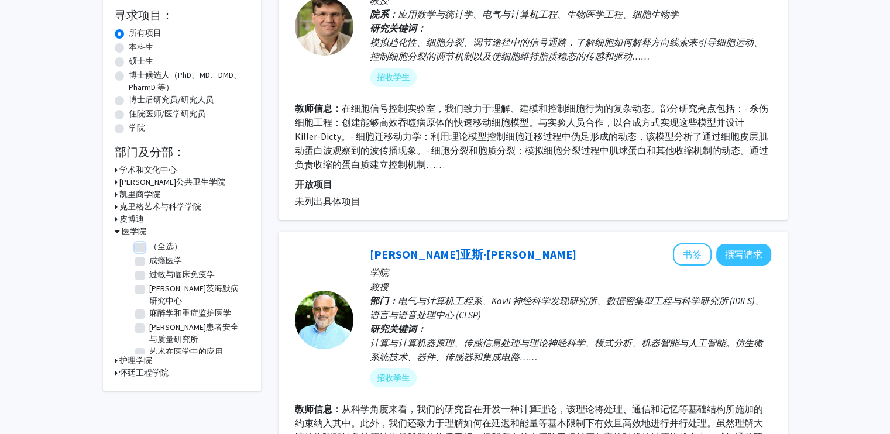
checkbox input "false"
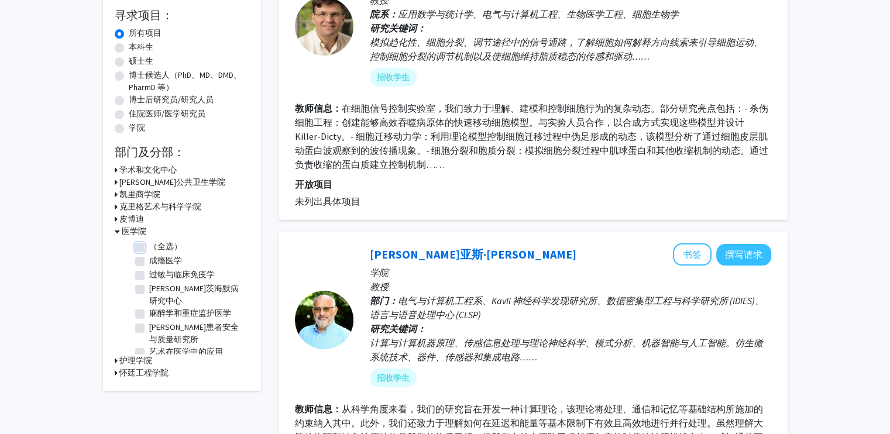
checkbox input "false"
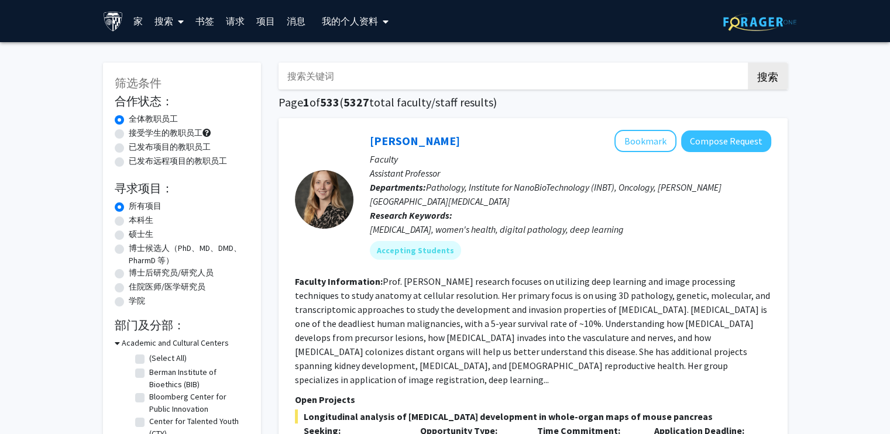
scroll to position [234, 0]
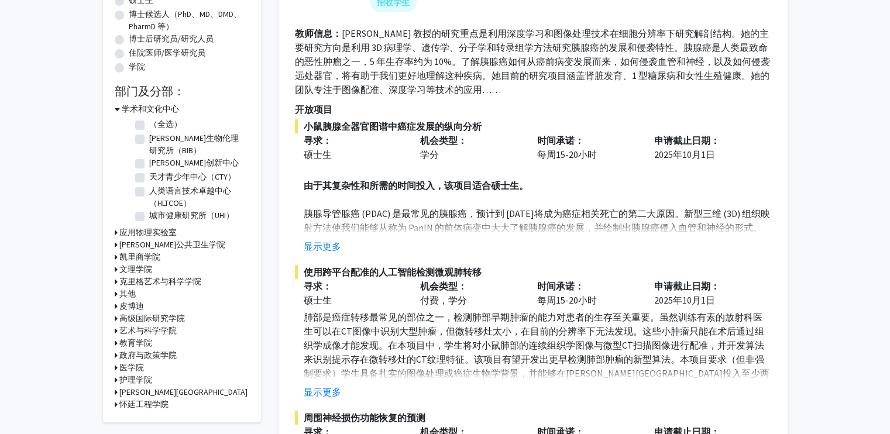
click at [128, 368] on font "医学院" at bounding box center [131, 367] width 25 height 11
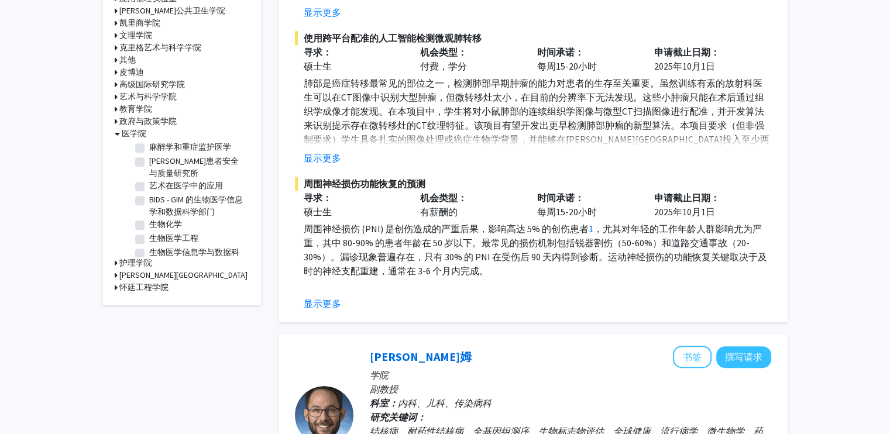
scroll to position [70, 0]
click at [162, 205] on font "BIDS - GIM 的生物医学信息学和数据科学部门" at bounding box center [196, 204] width 94 height 23
click at [157, 200] on input "BIDS - GIM 的生物医学信息学和数据科学部门" at bounding box center [153, 196] width 8 height 8
checkbox input "true"
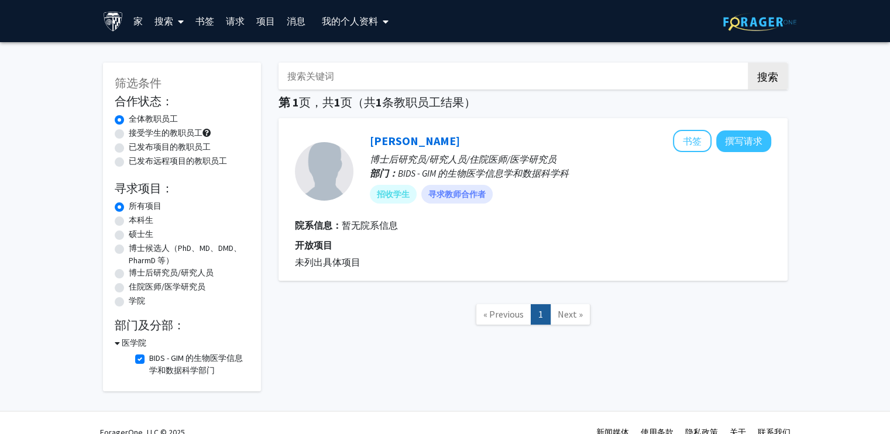
click at [149, 363] on label "BIDS - GIM 的生物医学信息学和数据科学部门" at bounding box center [197, 364] width 97 height 25
click at [149, 360] on input "BIDS - GIM 的生物医学信息学和数据科学部门" at bounding box center [153, 356] width 8 height 8
checkbox input "false"
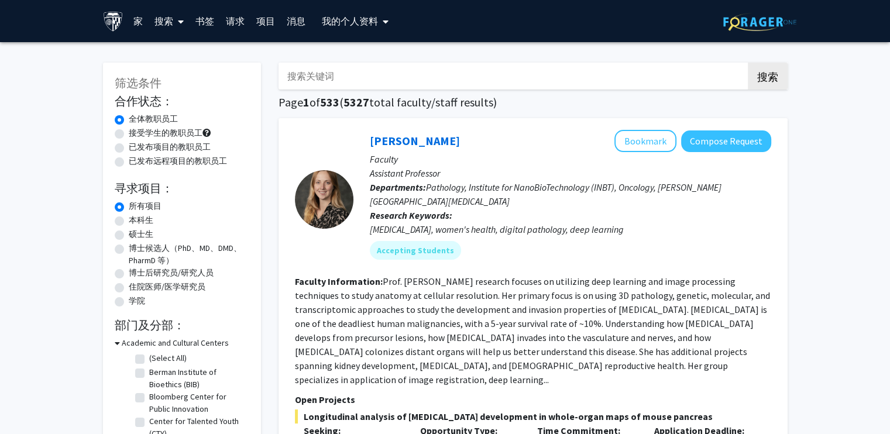
scroll to position [351, 0]
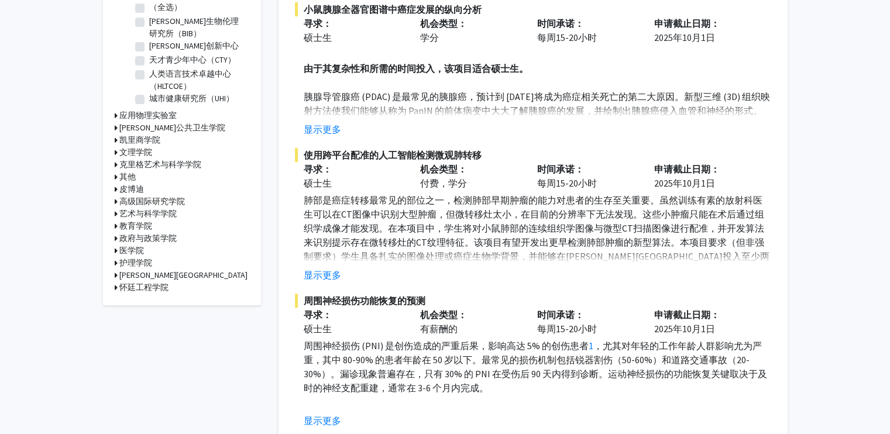
click at [115, 251] on icon at bounding box center [116, 251] width 3 height 12
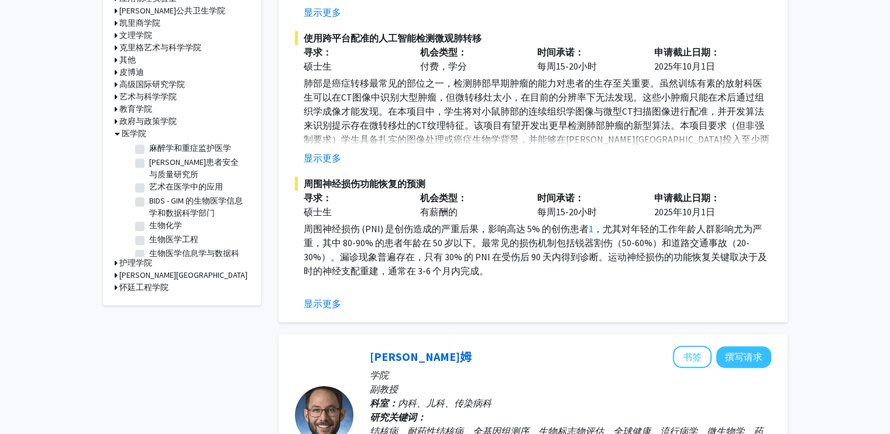
scroll to position [70, 0]
click at [149, 217] on label "生物化学" at bounding box center [165, 223] width 33 height 12
click at [149, 217] on input "生物化学" at bounding box center [153, 221] width 8 height 8
checkbox input "true"
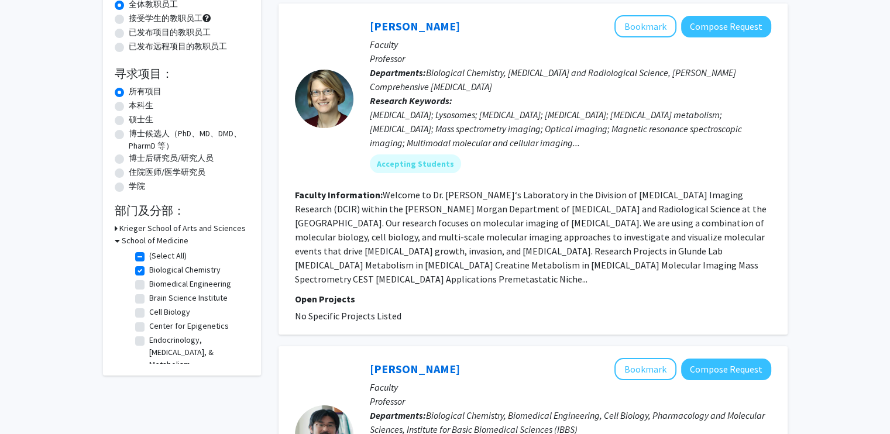
scroll to position [117, 0]
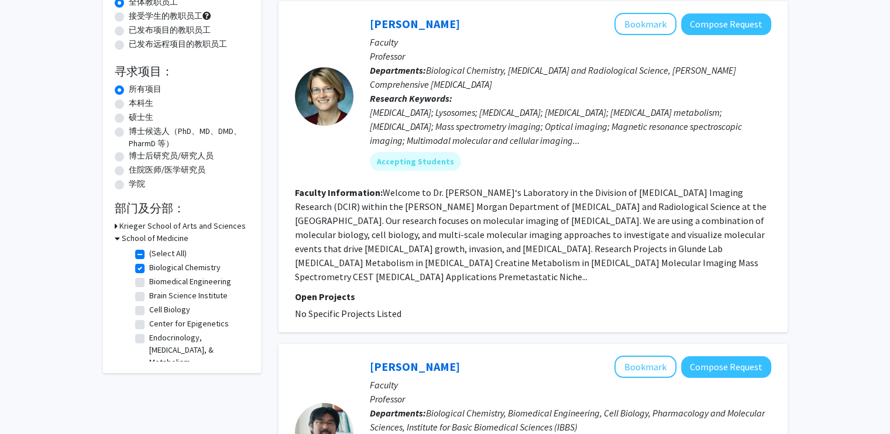
click at [149, 312] on label "Cell Biology" at bounding box center [169, 310] width 41 height 12
click at [149, 311] on input "Cell Biology" at bounding box center [153, 308] width 8 height 8
checkbox input "true"
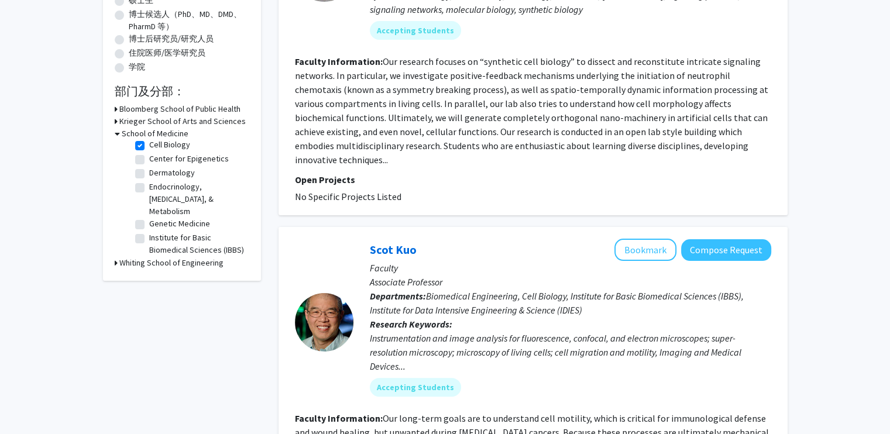
scroll to position [105, 0]
click at [200, 212] on label "Genetic Medicine" at bounding box center [179, 218] width 61 height 12
click at [157, 212] on input "Genetic Medicine" at bounding box center [153, 216] width 8 height 8
checkbox input "true"
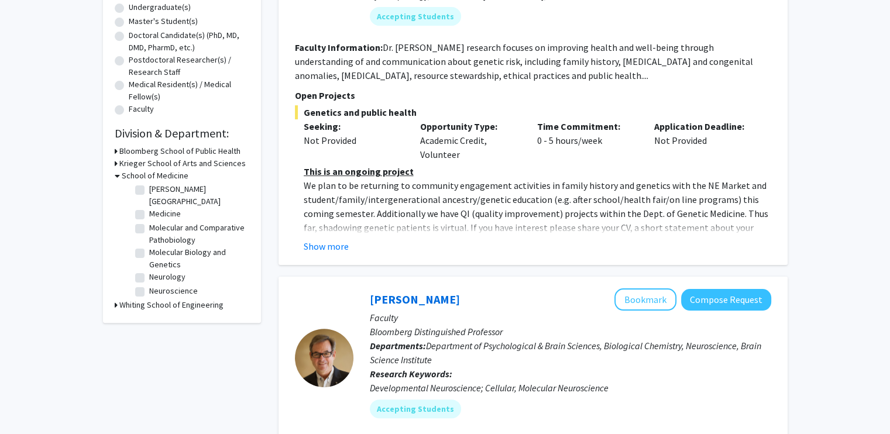
scroll to position [287, 0]
click at [164, 206] on label "Medicine" at bounding box center [165, 204] width 32 height 12
click at [157, 206] on input "Medicine" at bounding box center [153, 202] width 8 height 8
checkbox input "true"
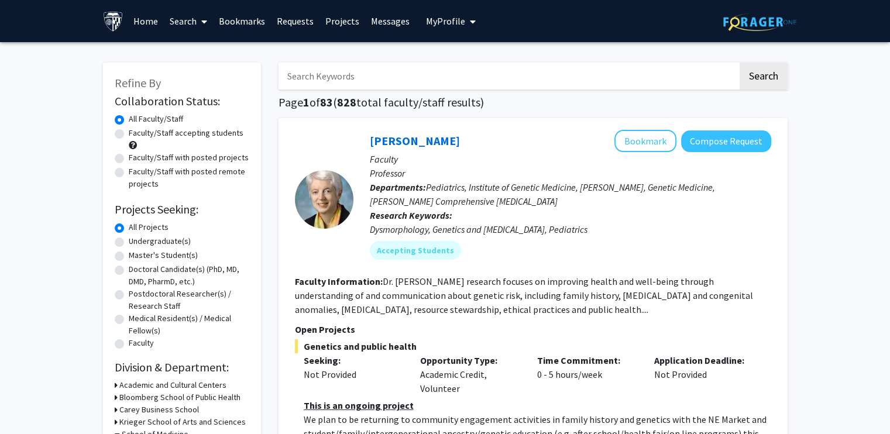
drag, startPoint x: 20, startPoint y: 222, endPoint x: 25, endPoint y: 212, distance: 11.0
checkbox input "false"
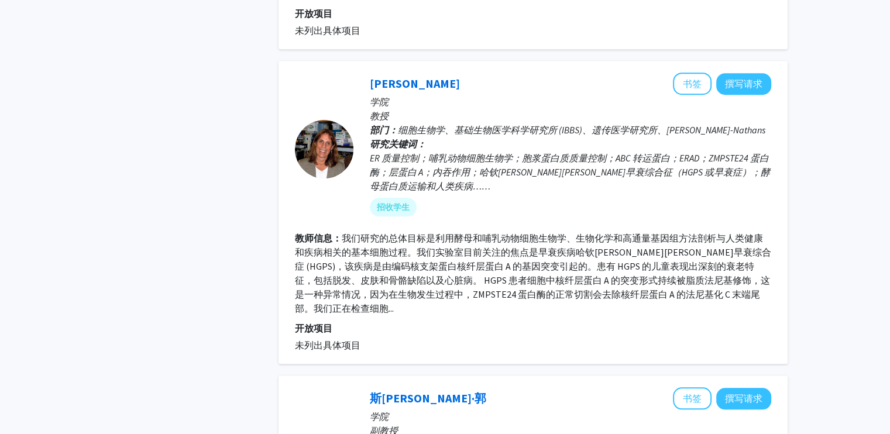
scroll to position [702, 0]
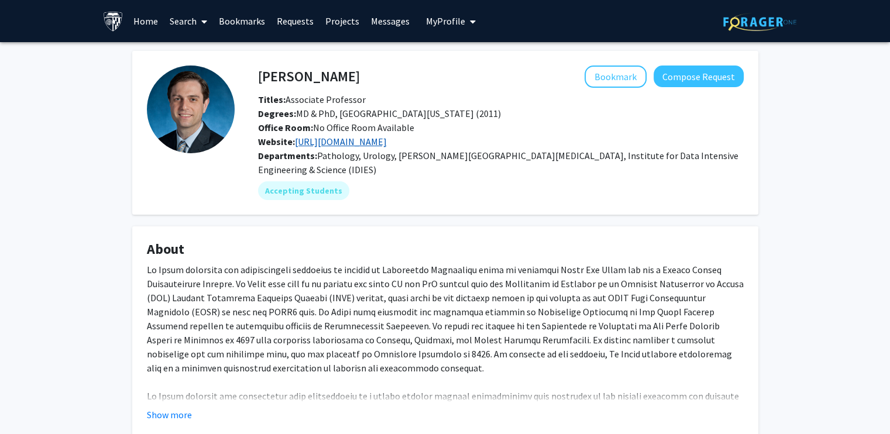
click at [381, 136] on link "https://scholar.google.com/citations?user=r1_24egAAAAJ&hl=en&oi=ao" at bounding box center [341, 142] width 92 height 12
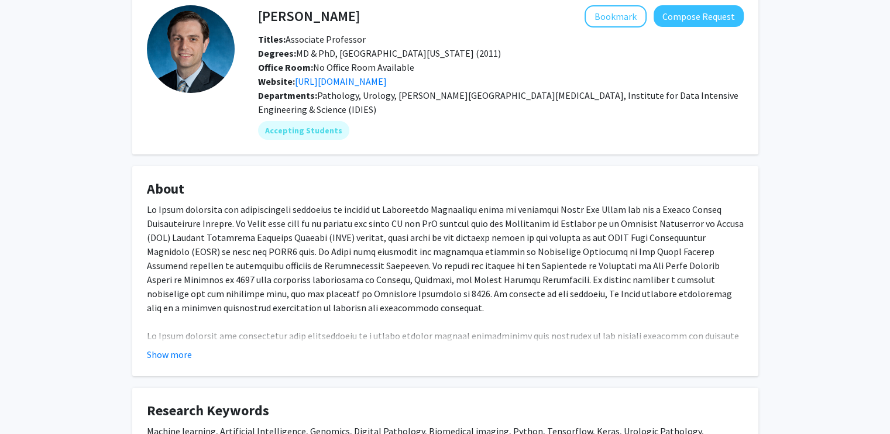
scroll to position [117, 0]
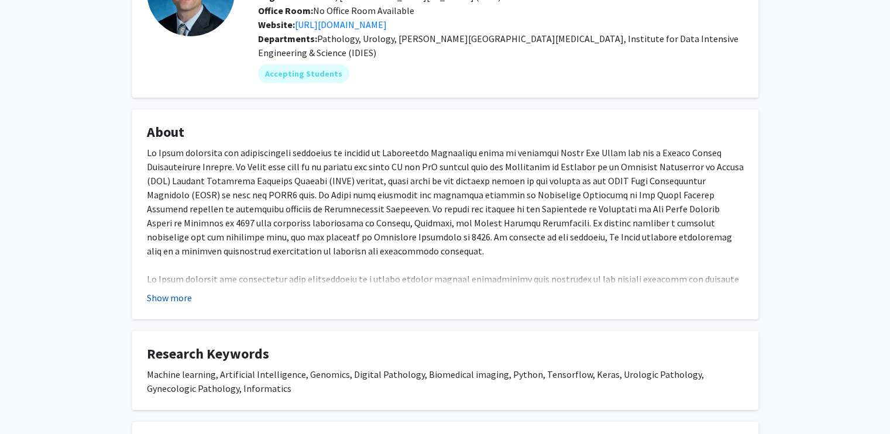
click at [161, 300] on button "Show more" at bounding box center [169, 298] width 45 height 14
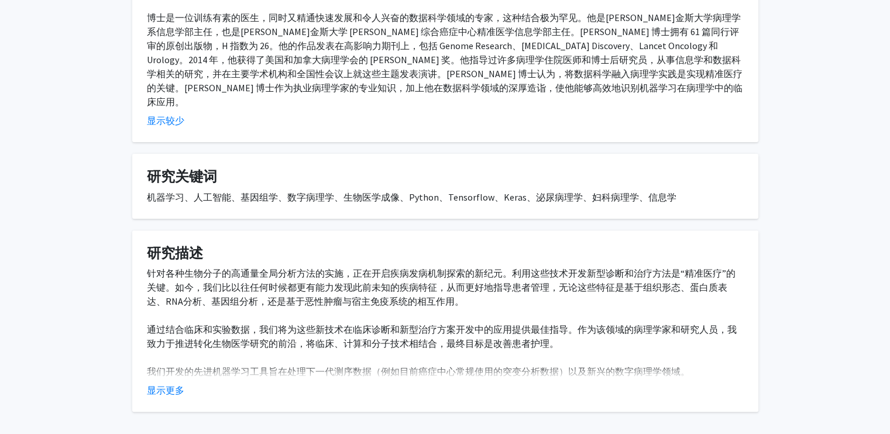
scroll to position [337, 0]
drag, startPoint x: 159, startPoint y: 358, endPoint x: 173, endPoint y: 355, distance: 13.8
click at [159, 384] on font "显示更多" at bounding box center [165, 390] width 37 height 12
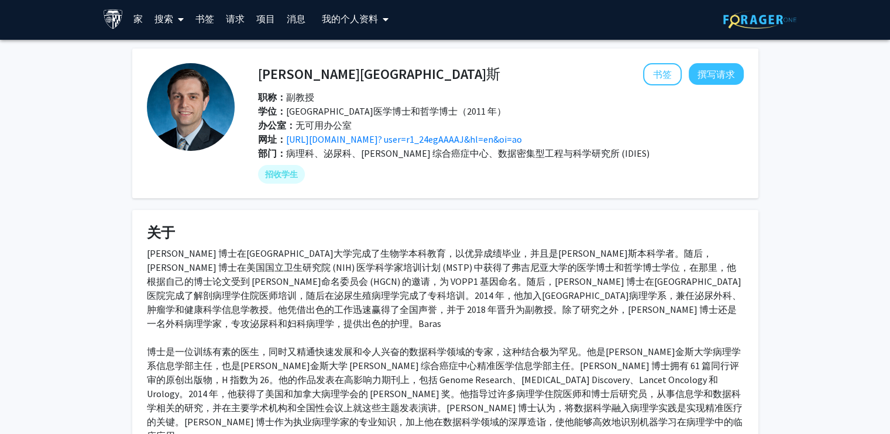
scroll to position [0, 0]
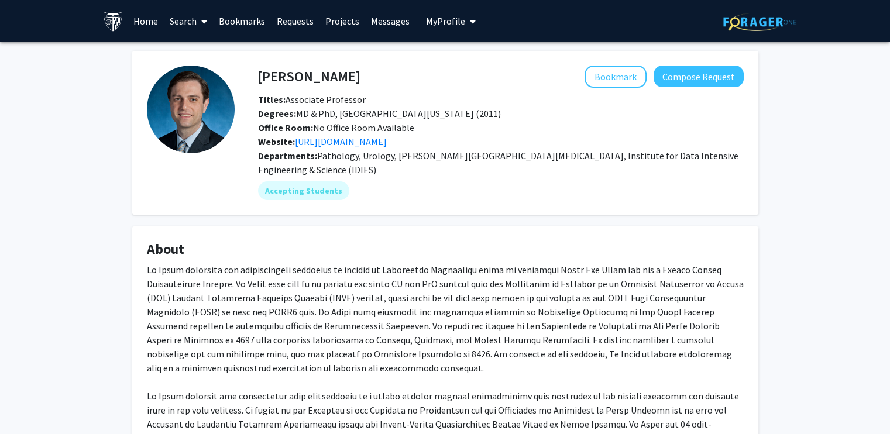
click at [625, 70] on button "Bookmark" at bounding box center [616, 77] width 62 height 22
click at [258, 75] on div "Alexander Baras Remove Bookmark Compose Request" at bounding box center [500, 77] width 503 height 22
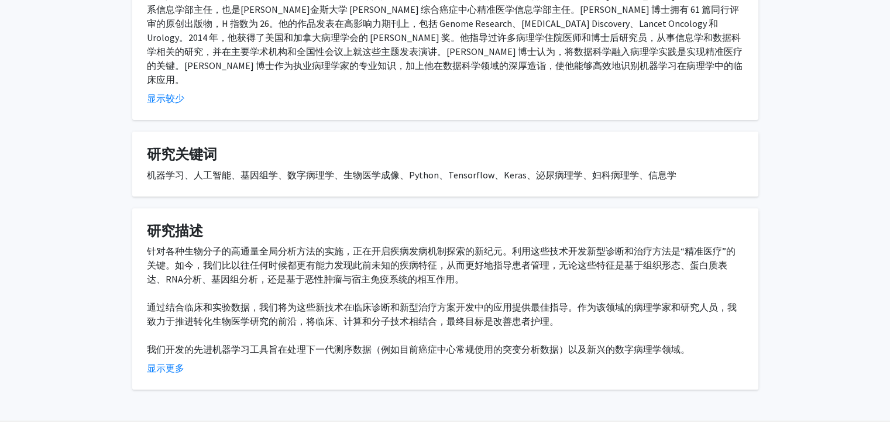
scroll to position [373, 0]
